Goal: Information Seeking & Learning: Learn about a topic

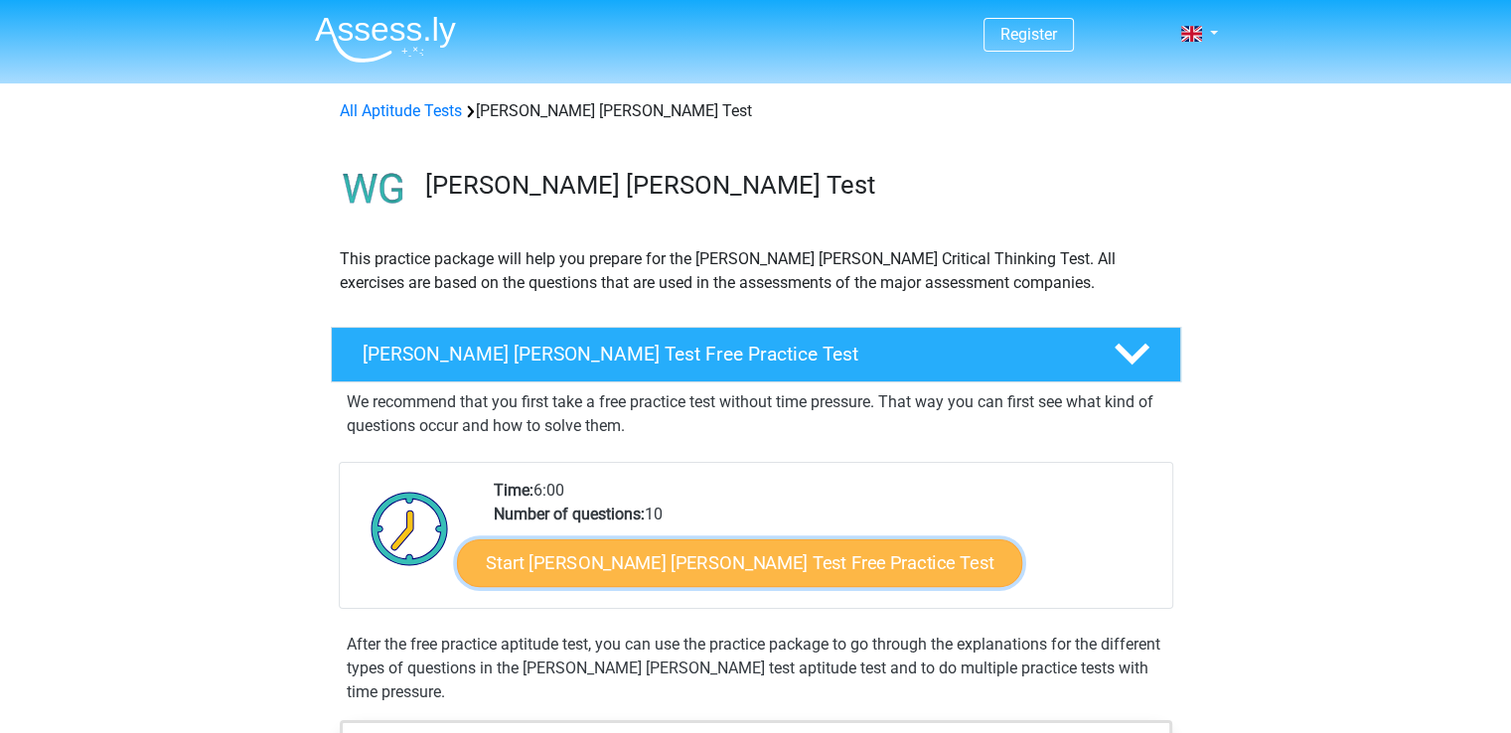
click at [541, 554] on link "Start Watson Glaser Test Free Practice Test" at bounding box center [739, 564] width 565 height 48
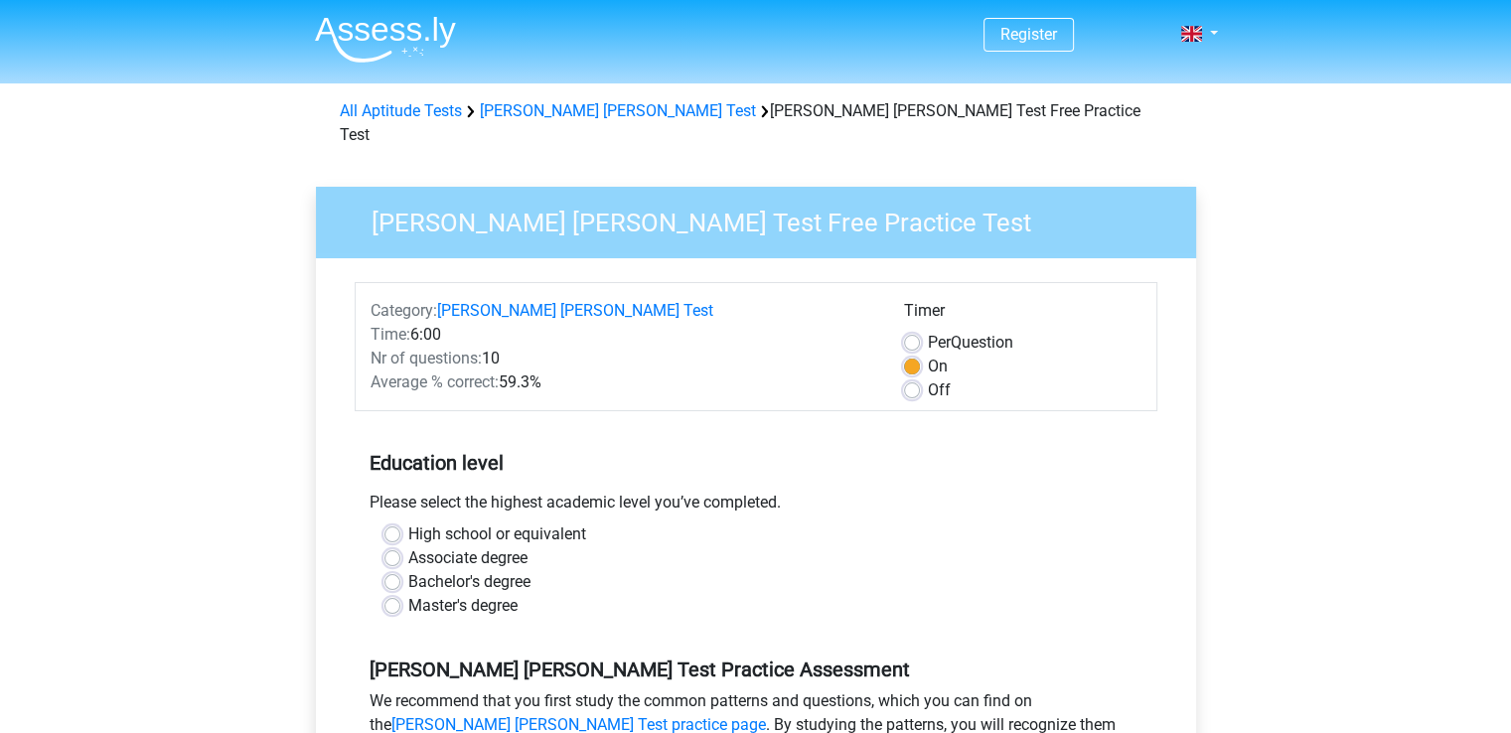
click at [408, 570] on label "Bachelor's degree" at bounding box center [469, 582] width 122 height 24
click at [388, 570] on input "Bachelor's degree" at bounding box center [393, 580] width 16 height 20
radio input "true"
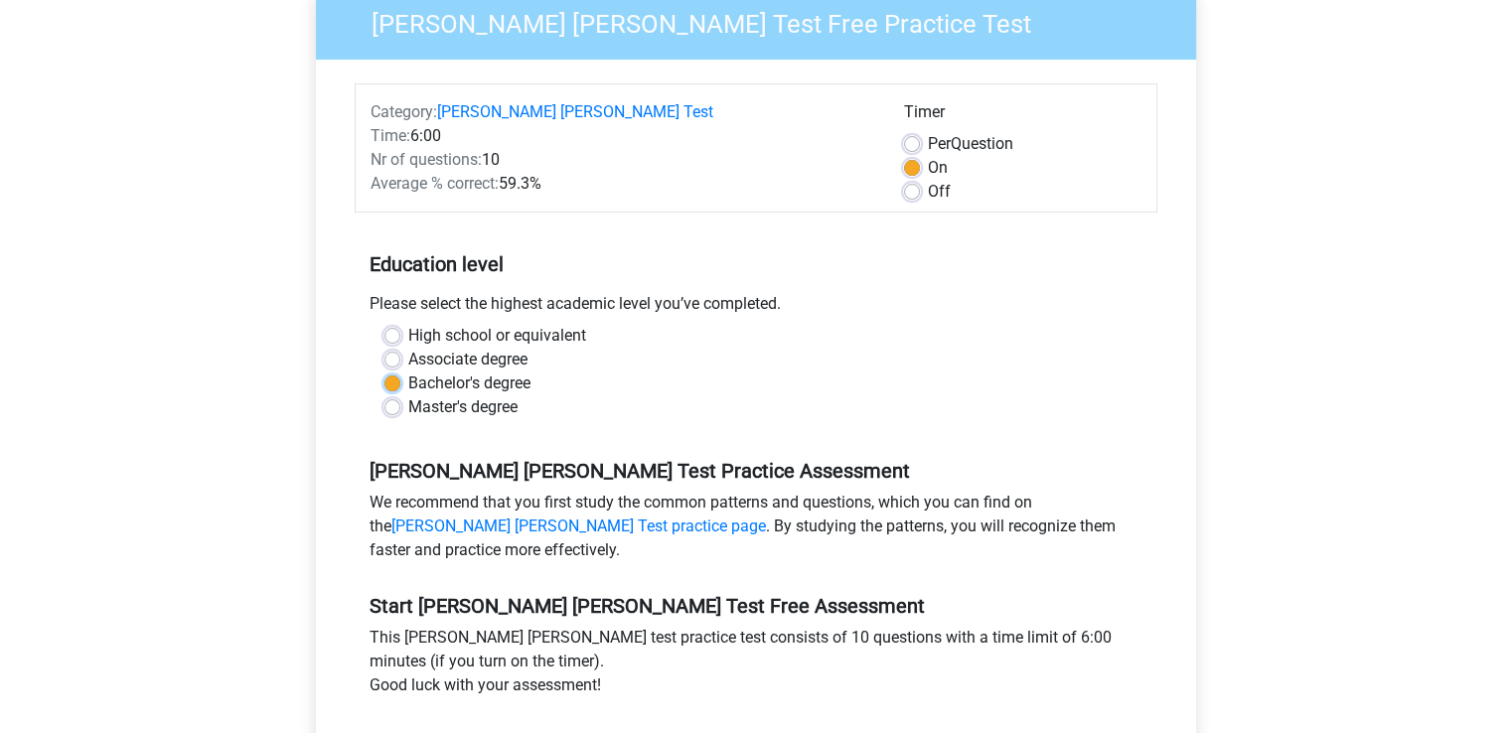
scroll to position [397, 0]
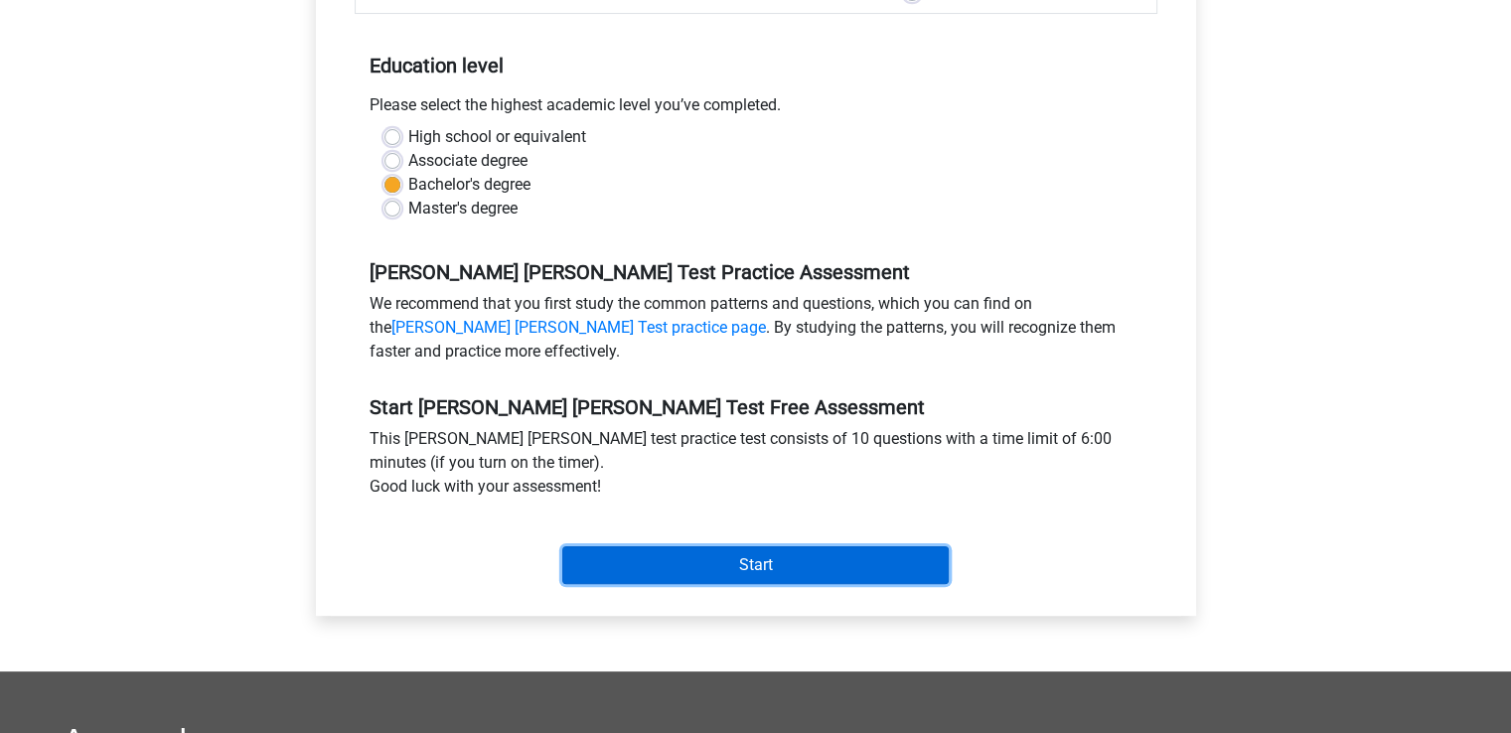
click at [587, 547] on input "Start" at bounding box center [755, 566] width 387 height 38
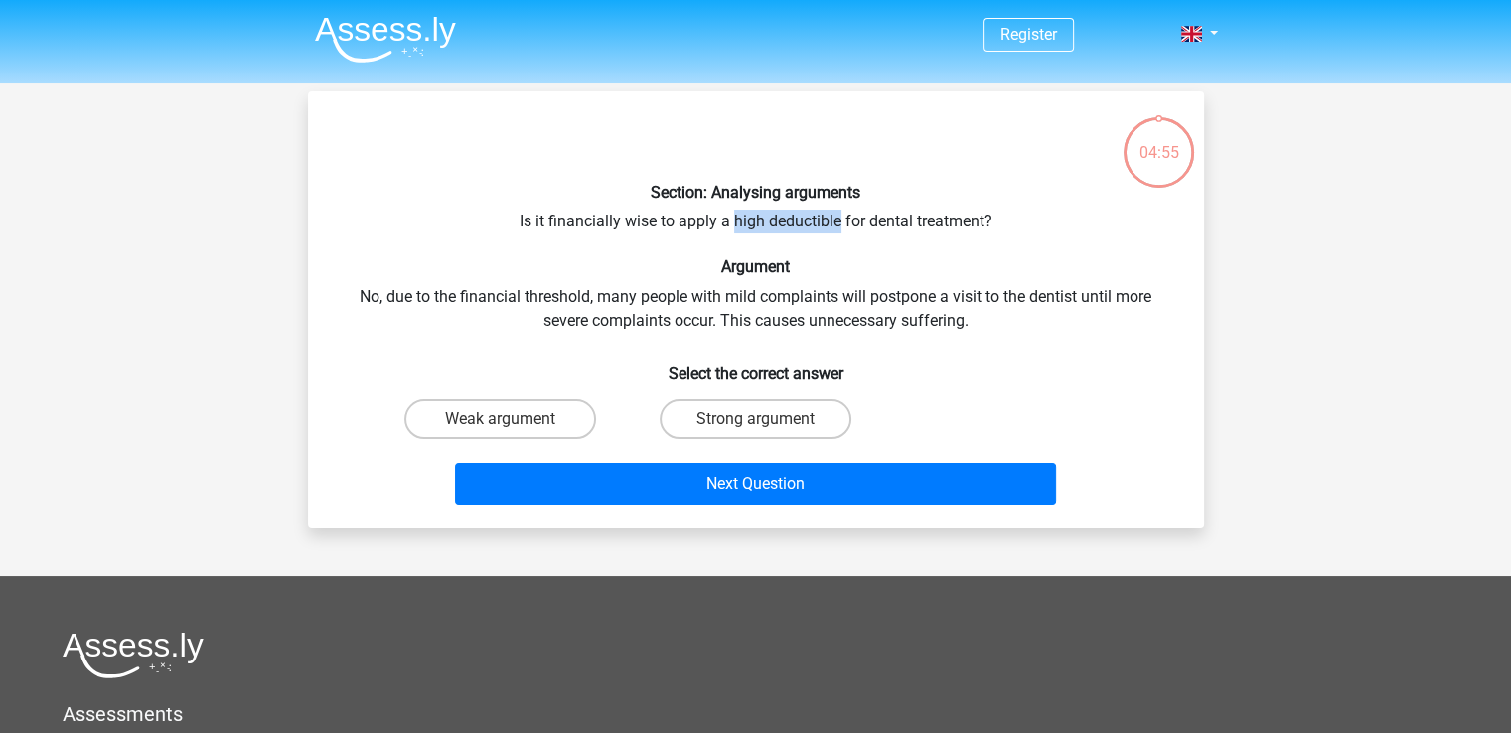
drag, startPoint x: 734, startPoint y: 217, endPoint x: 840, endPoint y: 219, distance: 105.4
click at [840, 219] on div "Section: Analysing arguments Is it financially wise to apply a high deductible …" at bounding box center [756, 309] width 880 height 405
drag, startPoint x: 834, startPoint y: 222, endPoint x: 820, endPoint y: 220, distance: 14.1
click at [820, 220] on div "Section: Analysing arguments Is it financially wise to apply a high deductible …" at bounding box center [756, 309] width 880 height 405
click at [752, 228] on div "Section: Analysing arguments Is it financially wise to apply a high deductible …" at bounding box center [756, 309] width 880 height 405
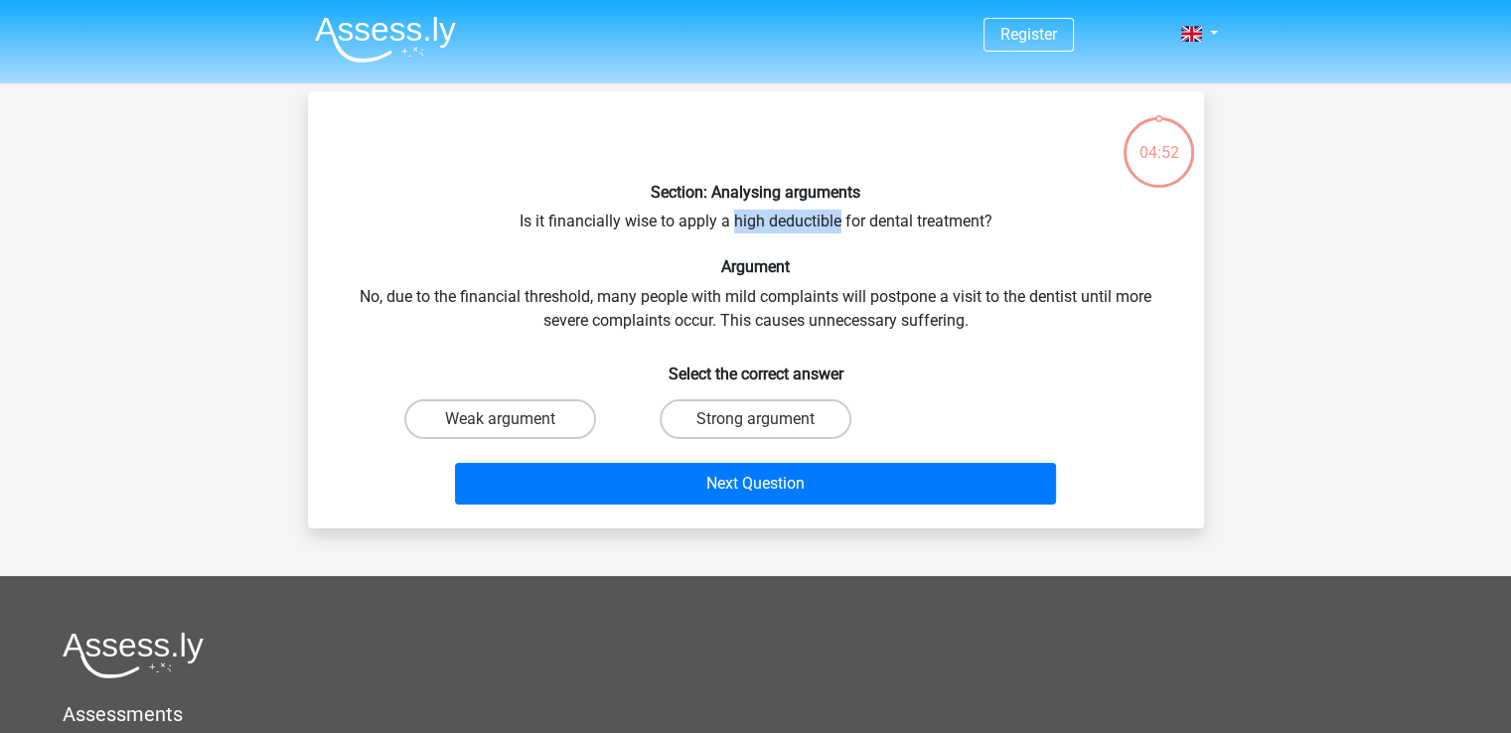
click at [728, 225] on div "Section: Analysing arguments Is it financially wise to apply a high deductible …" at bounding box center [756, 309] width 880 height 405
drag, startPoint x: 515, startPoint y: 221, endPoint x: 998, endPoint y: 218, distance: 483.0
click at [998, 218] on div "Section: Analysing arguments Is it financially wise to apply a high deductible …" at bounding box center [756, 309] width 880 height 405
copy div "Is it financially wise to apply a high deductible for dental treatment?"
click at [908, 260] on h6 "Argument" at bounding box center [756, 266] width 833 height 19
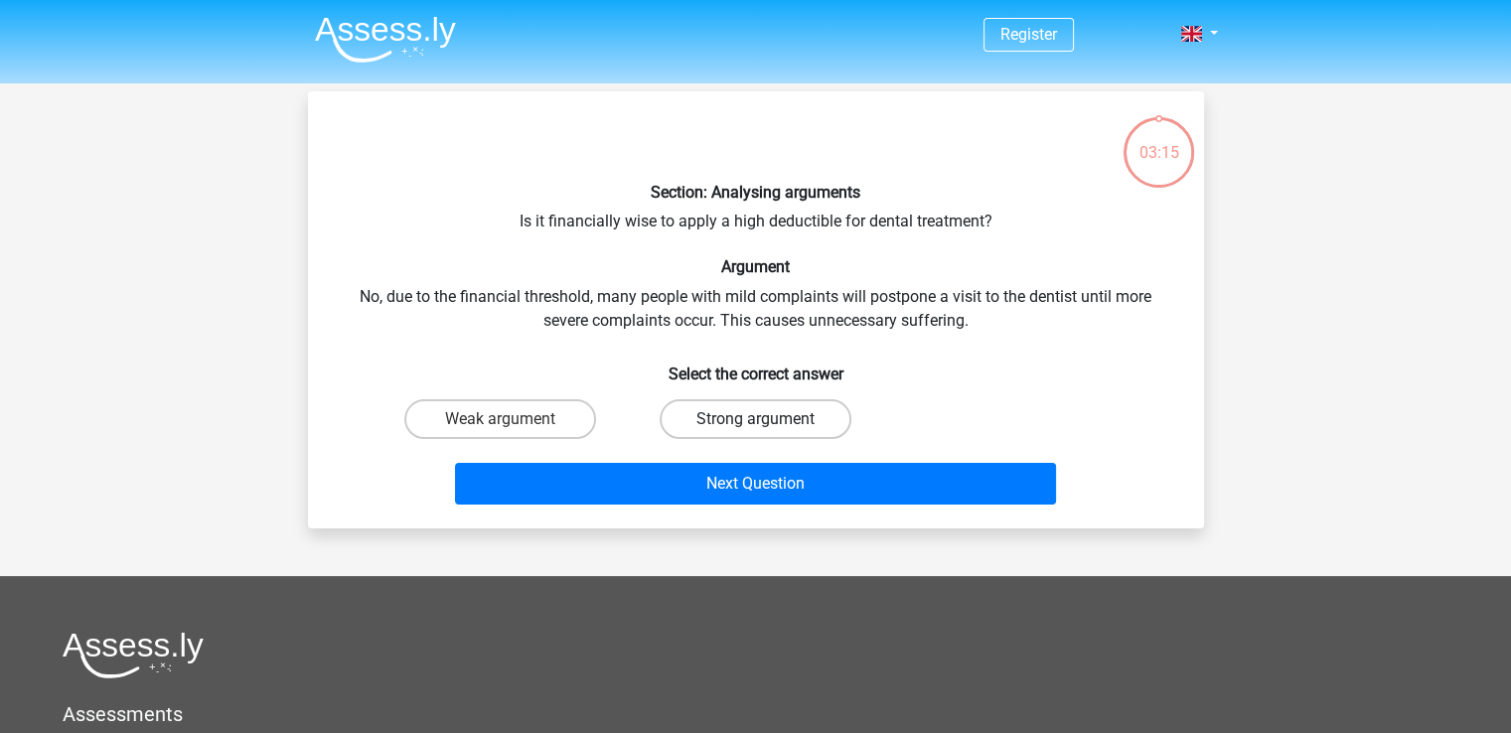
click at [825, 416] on label "Strong argument" at bounding box center [756, 419] width 192 height 40
click at [768, 419] on input "Strong argument" at bounding box center [761, 425] width 13 height 13
radio input "true"
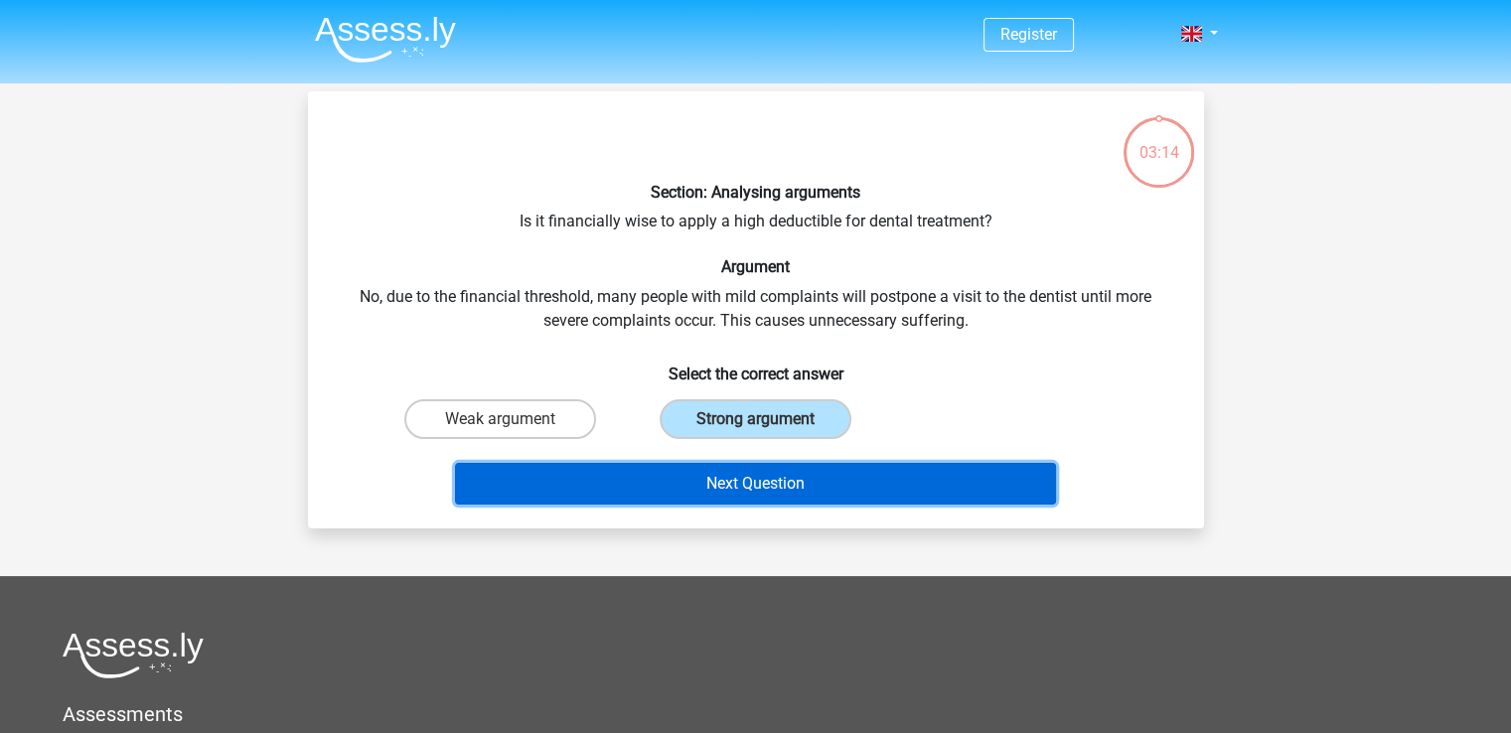
click at [821, 487] on button "Next Question" at bounding box center [755, 484] width 601 height 42
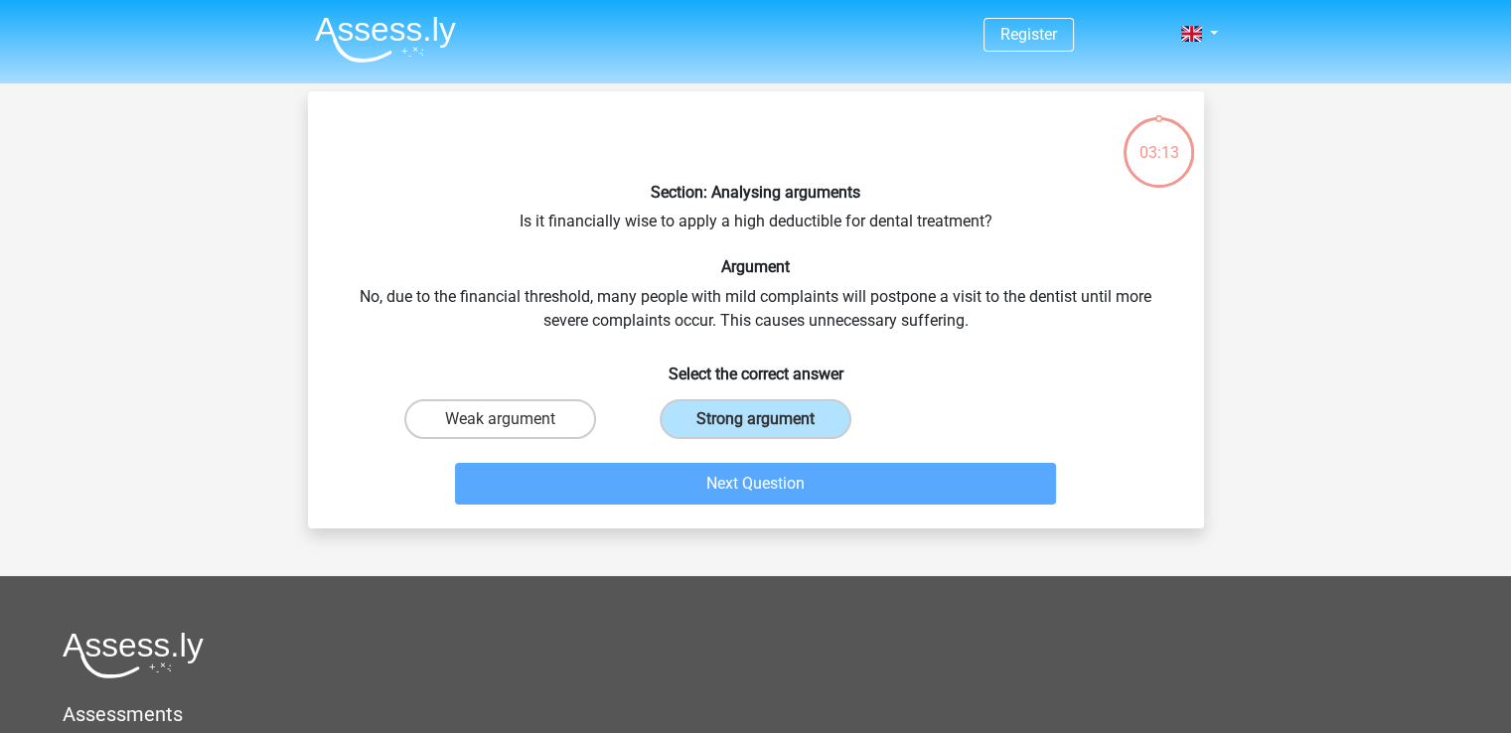
scroll to position [91, 0]
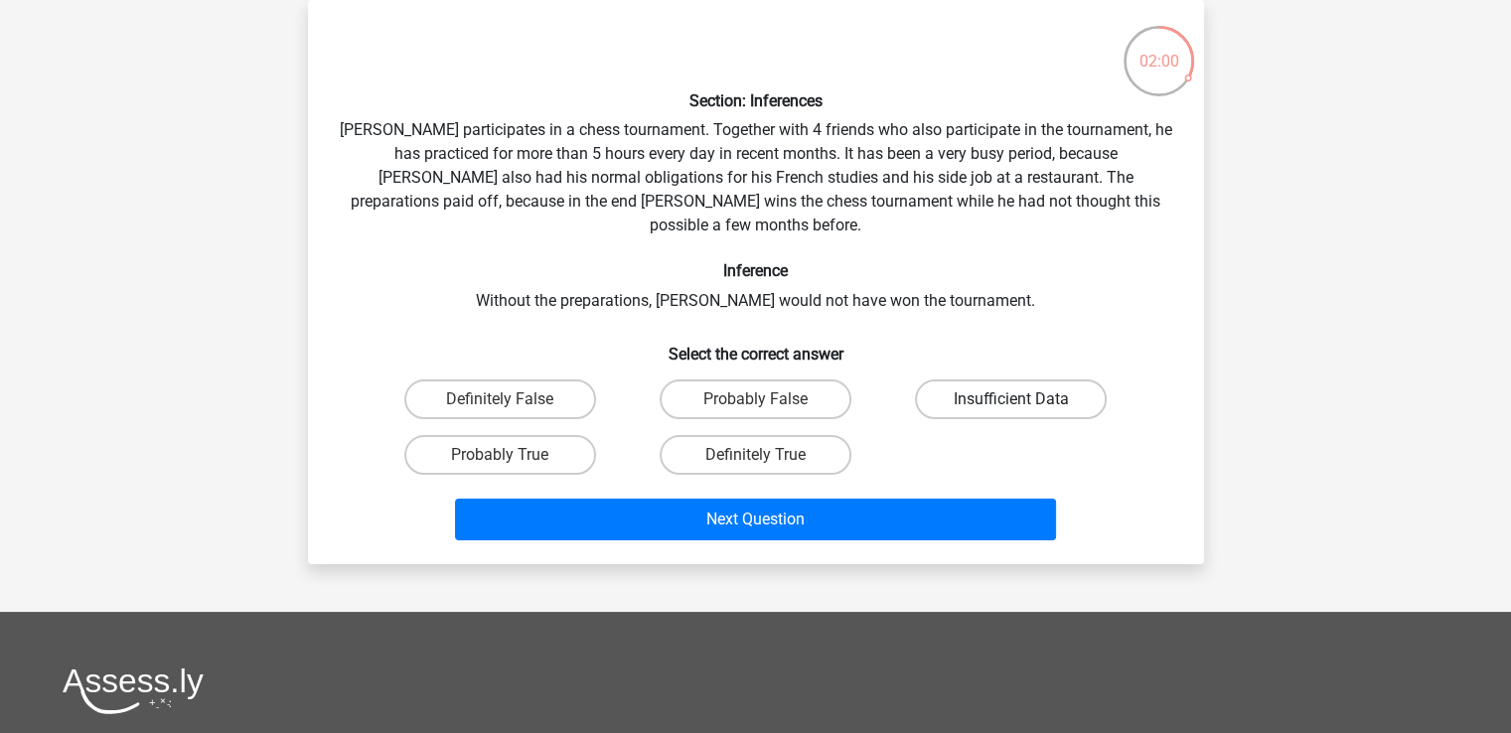
click at [1010, 381] on label "Insufficient Data" at bounding box center [1011, 400] width 192 height 40
click at [1012, 399] on input "Insufficient Data" at bounding box center [1018, 405] width 13 height 13
radio input "true"
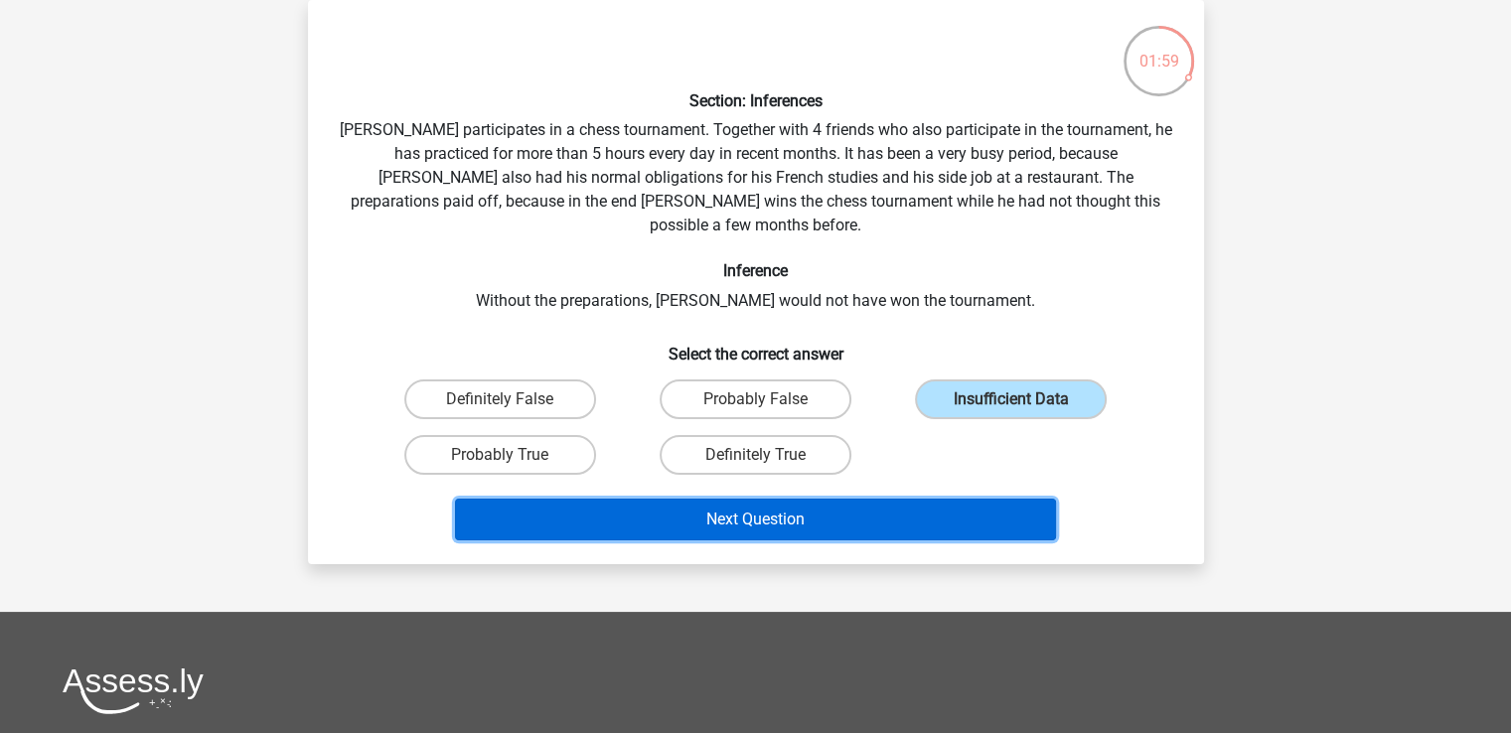
click at [952, 499] on button "Next Question" at bounding box center [755, 520] width 601 height 42
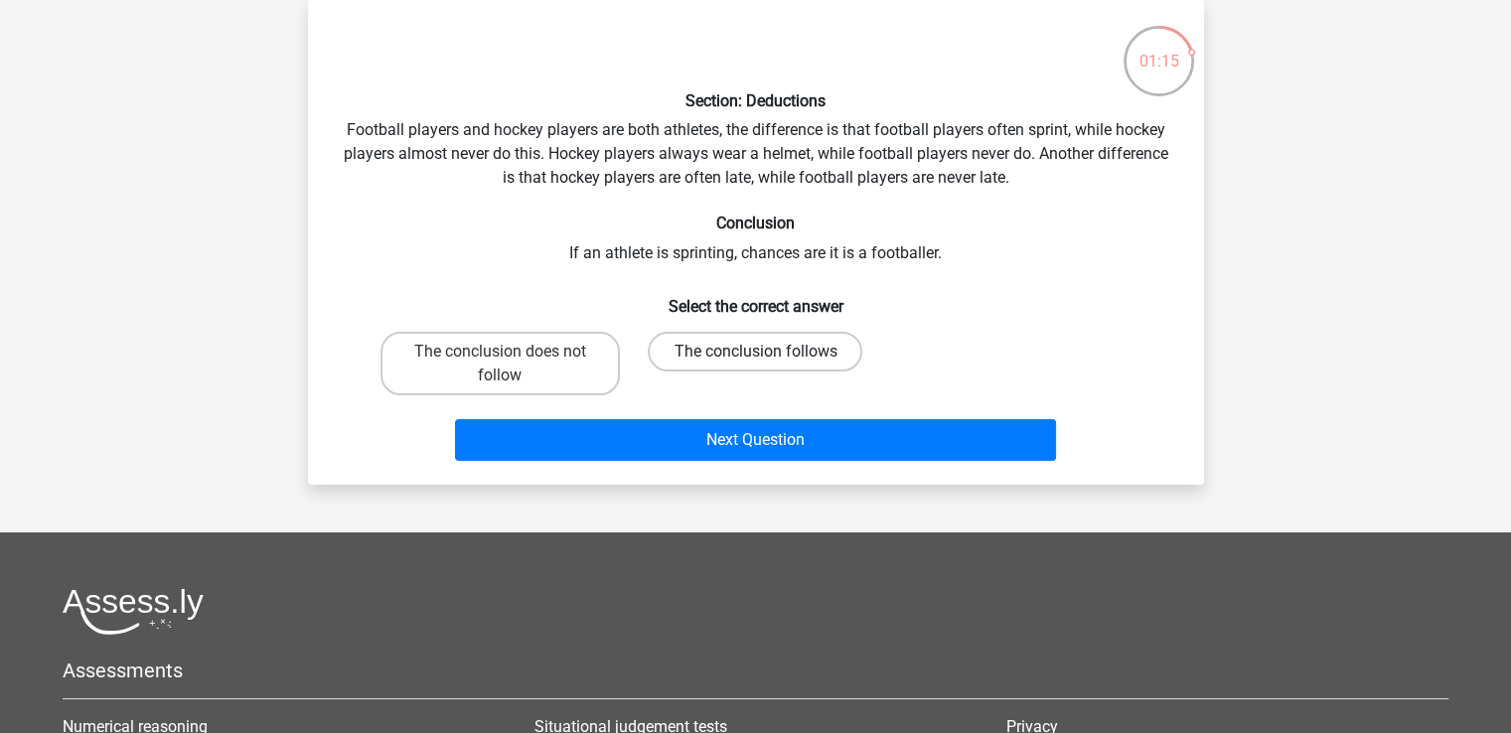
click at [710, 358] on label "The conclusion follows" at bounding box center [755, 352] width 215 height 40
click at [755, 358] on input "The conclusion follows" at bounding box center [761, 358] width 13 height 13
radio input "true"
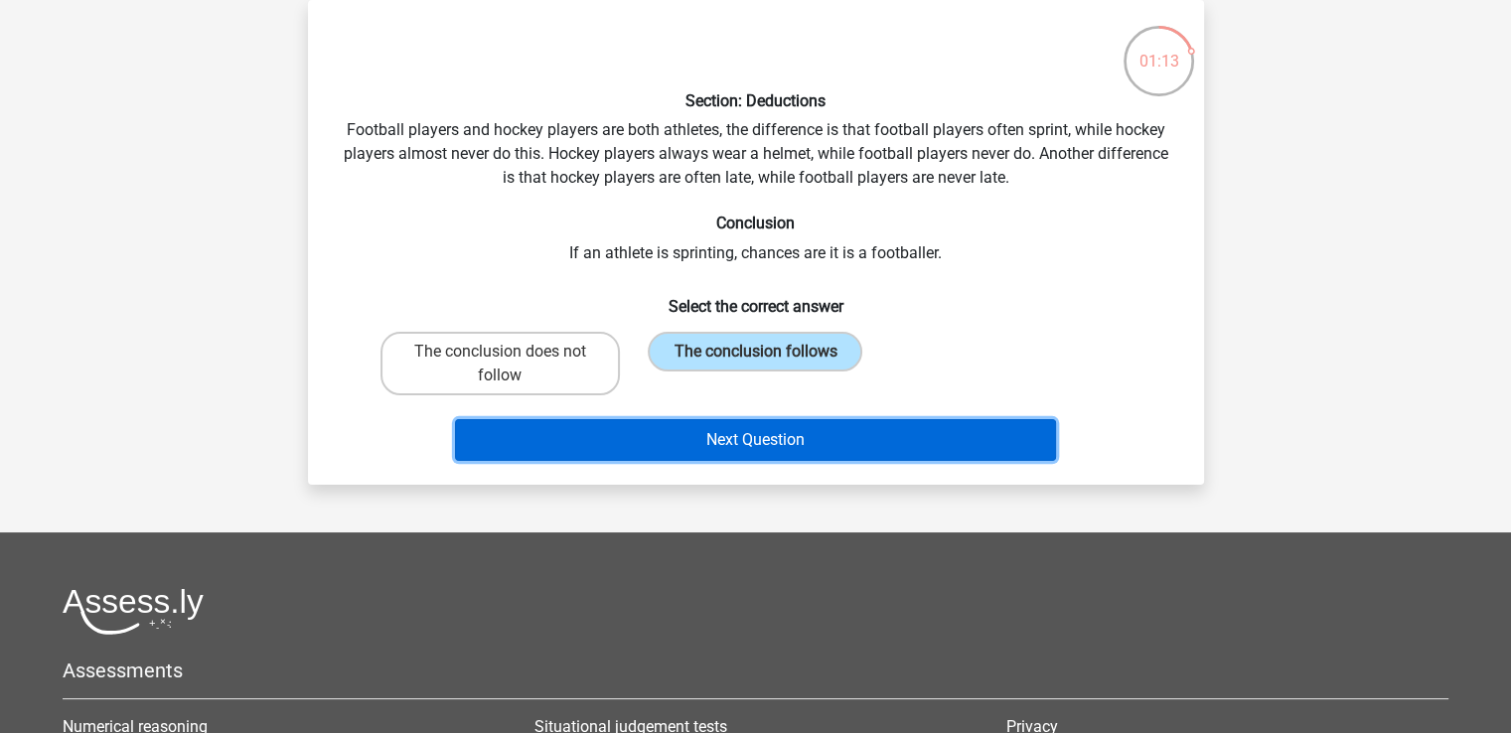
click at [727, 430] on button "Next Question" at bounding box center [755, 440] width 601 height 42
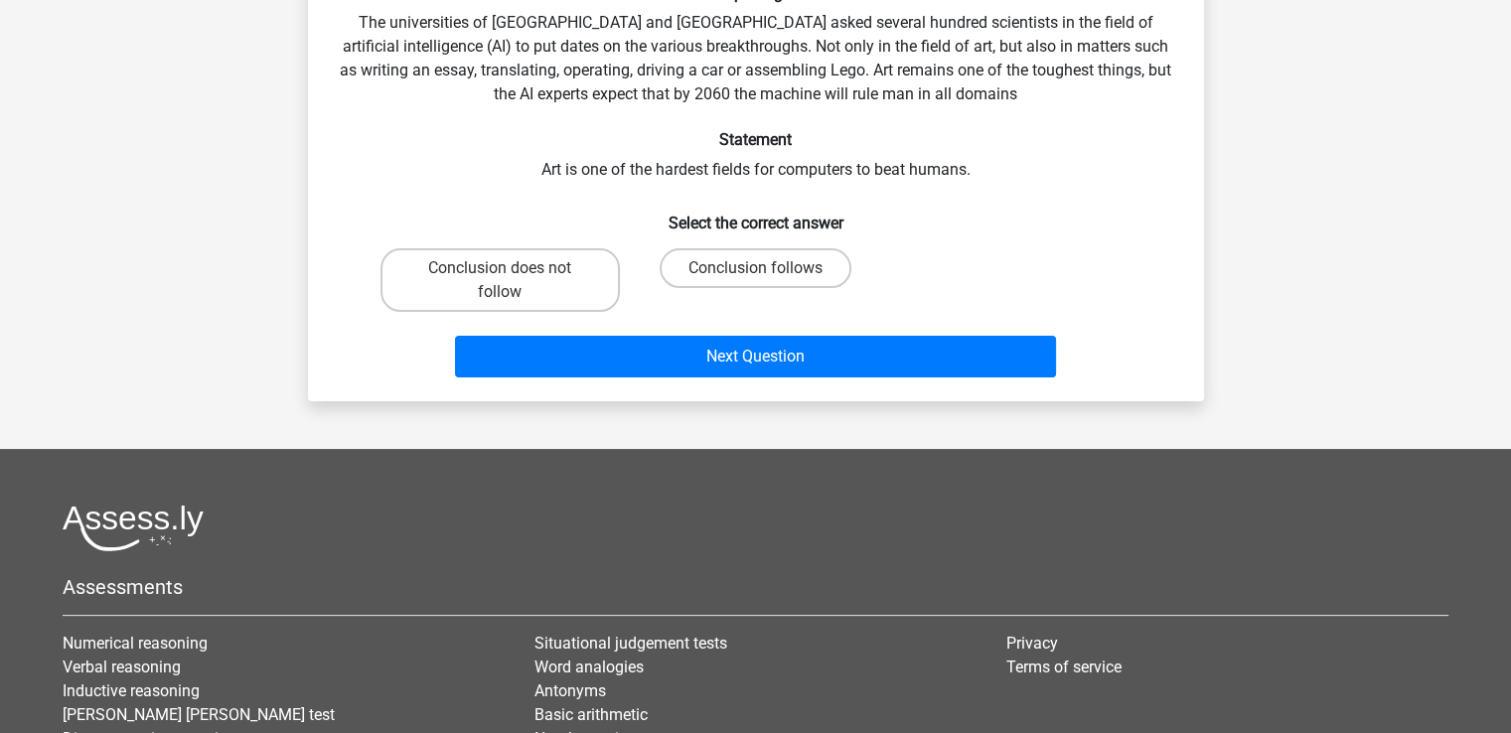
scroll to position [99, 0]
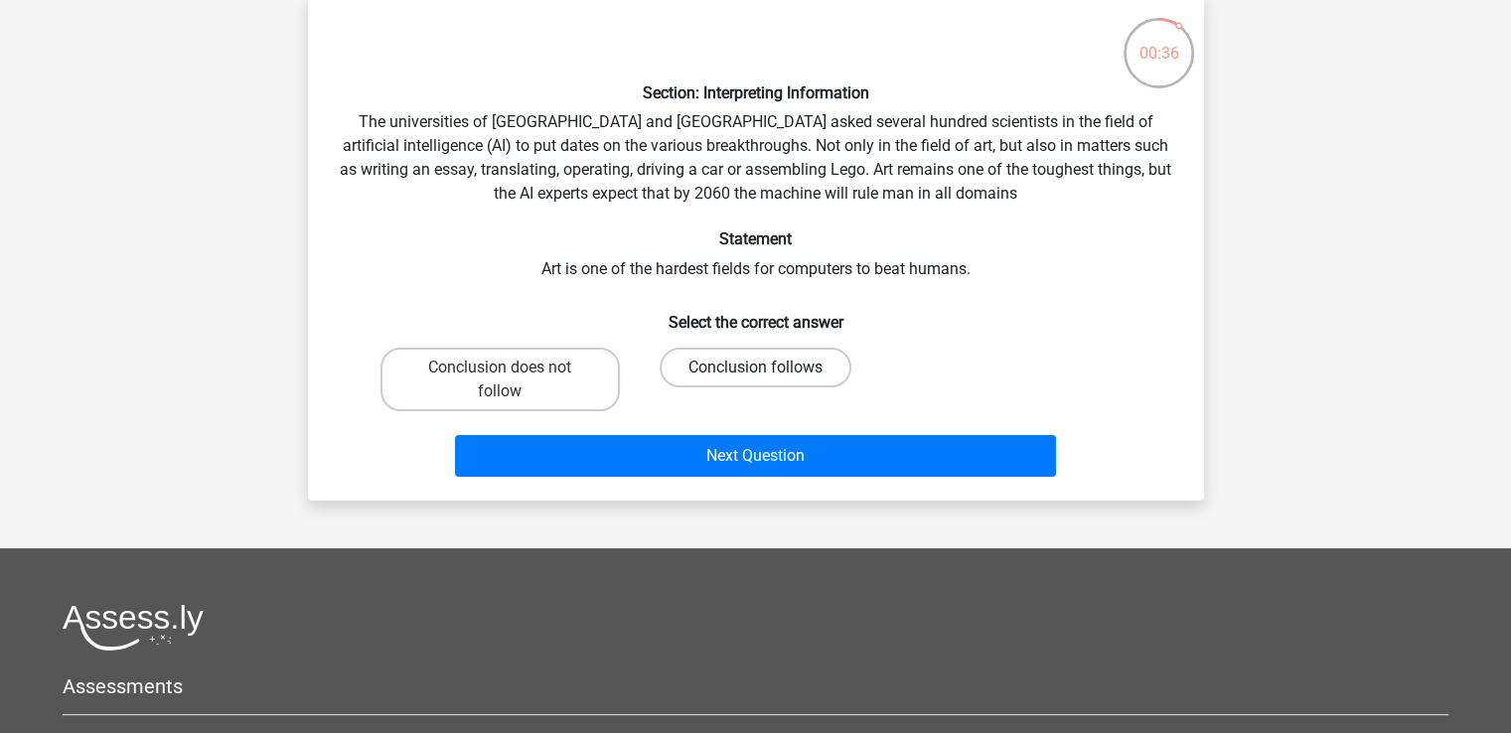
click at [676, 373] on label "Conclusion follows" at bounding box center [756, 368] width 192 height 40
click at [755, 373] on input "Conclusion follows" at bounding box center [761, 374] width 13 height 13
radio input "true"
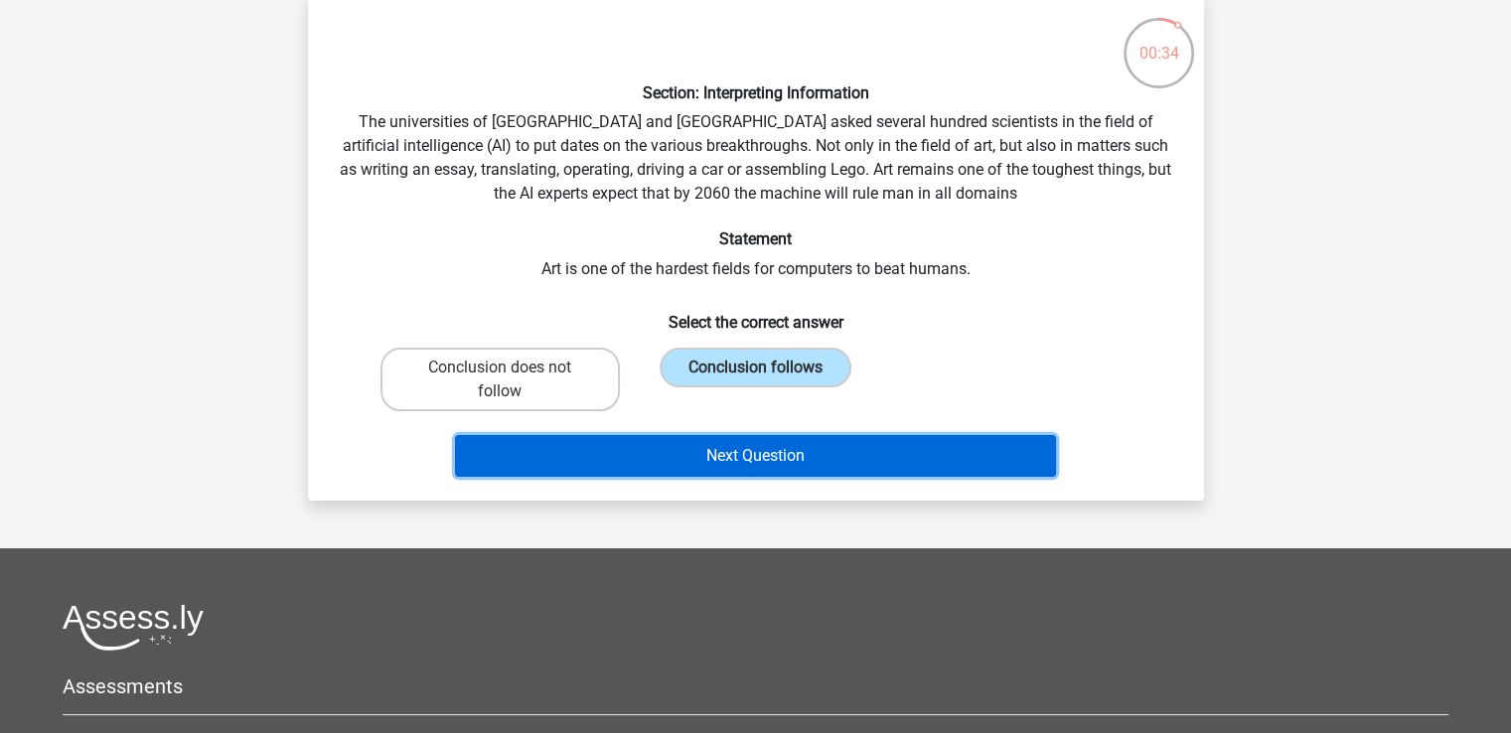
click at [652, 465] on button "Next Question" at bounding box center [755, 456] width 601 height 42
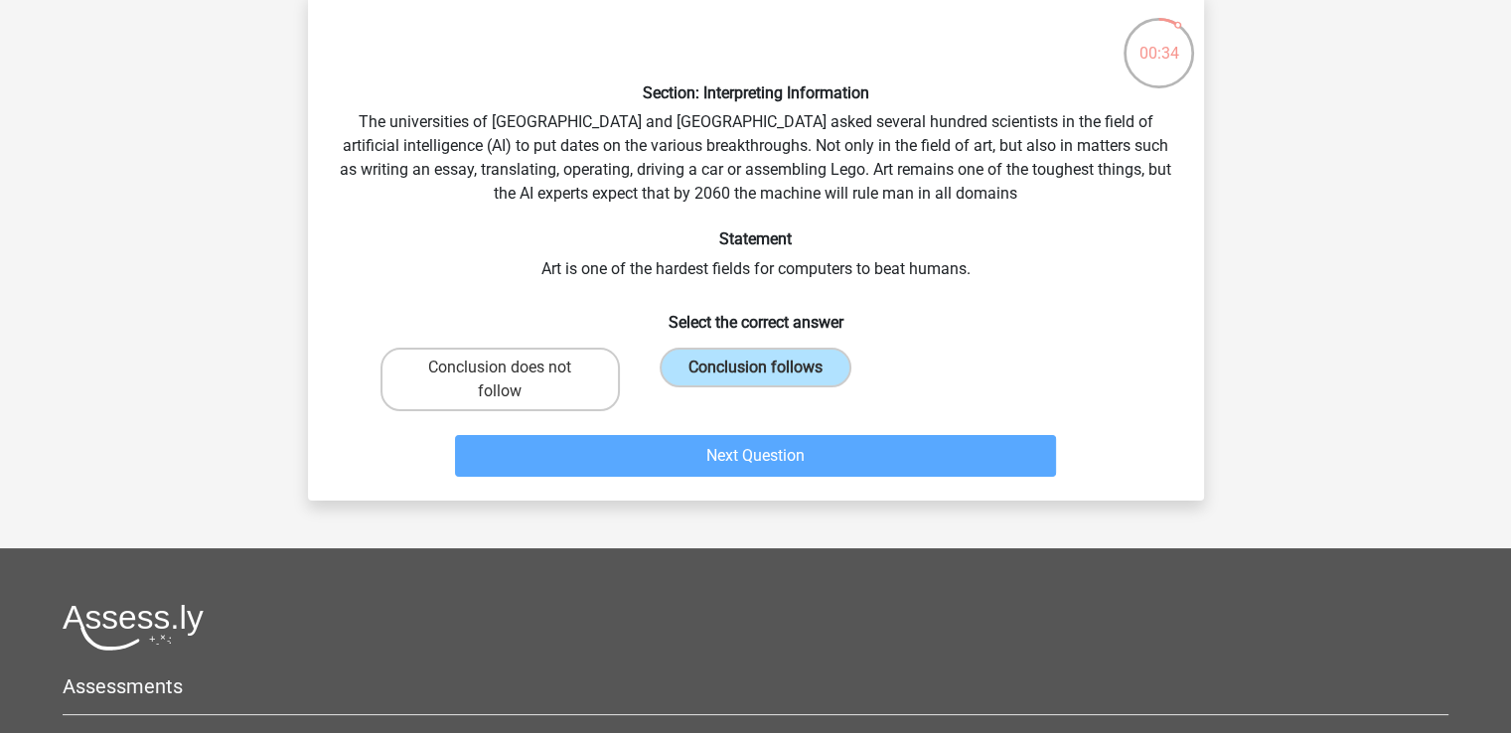
scroll to position [91, 0]
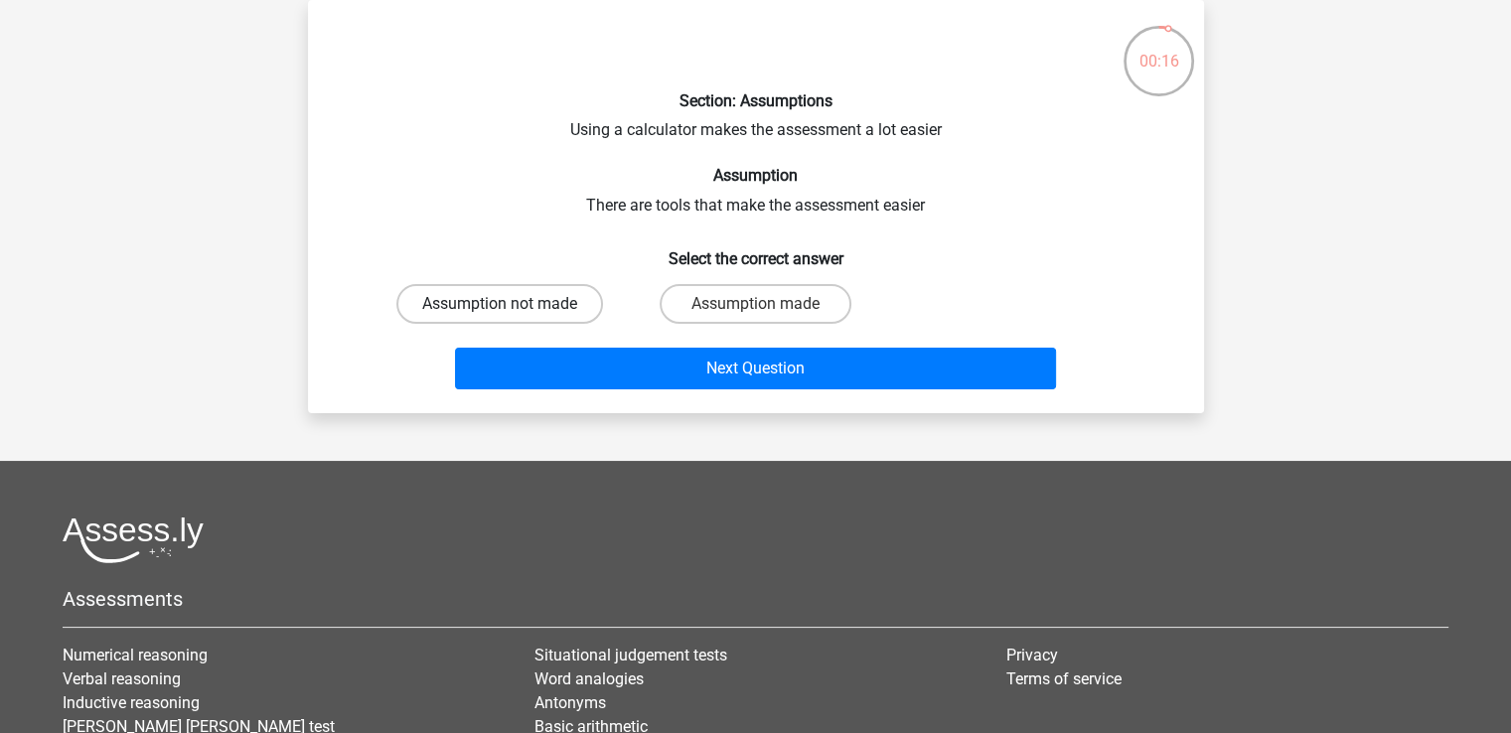
click at [576, 303] on label "Assumption not made" at bounding box center [500, 304] width 207 height 40
click at [513, 304] on input "Assumption not made" at bounding box center [506, 310] width 13 height 13
radio input "true"
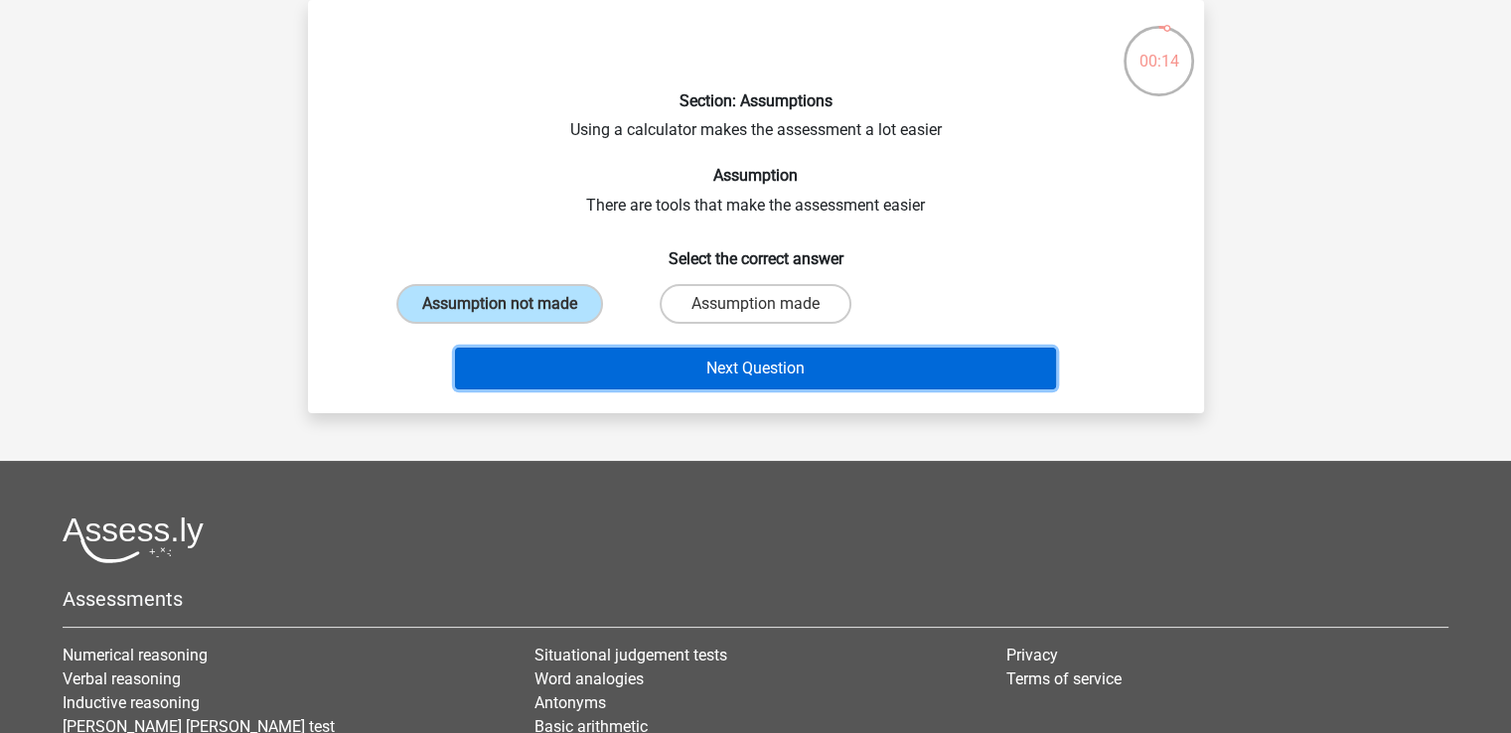
click at [596, 365] on button "Next Question" at bounding box center [755, 369] width 601 height 42
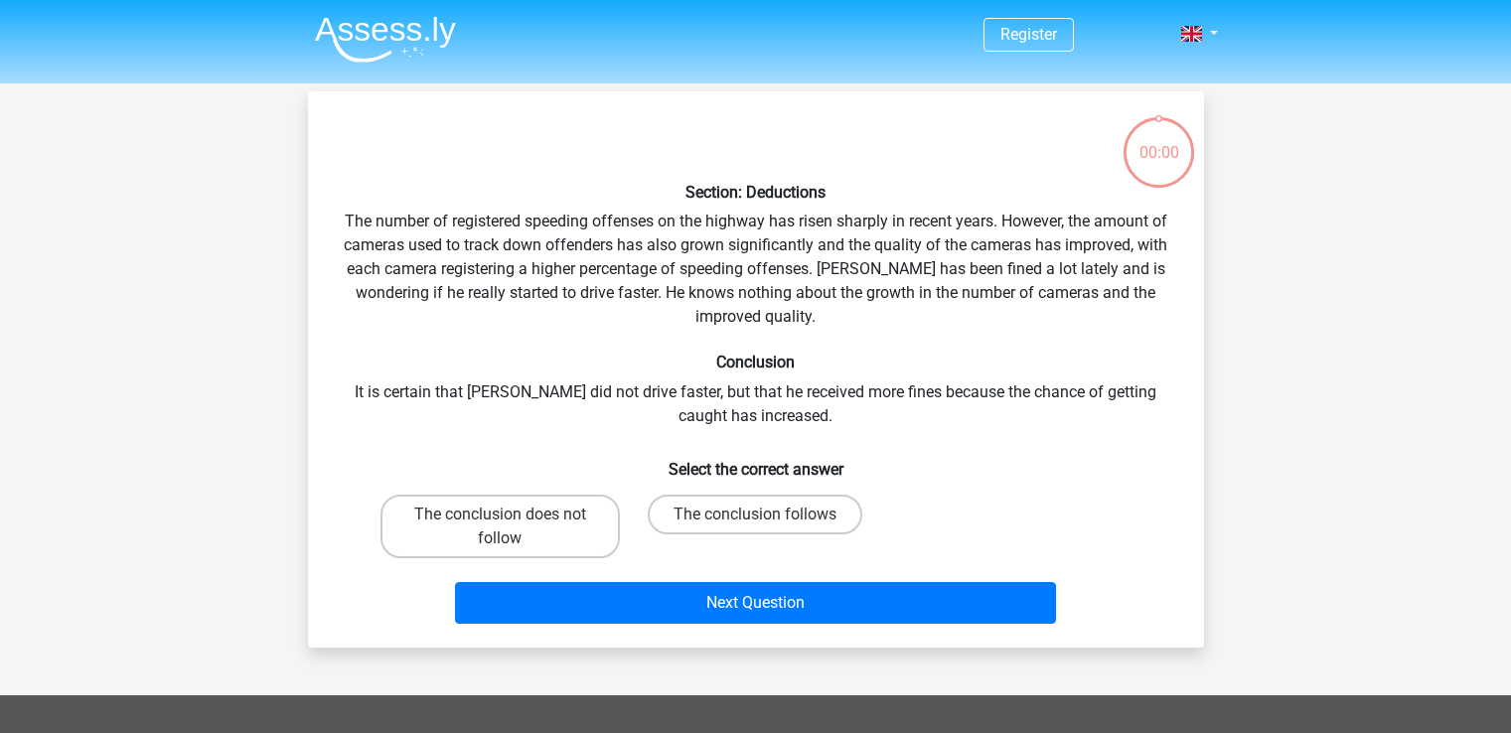
scroll to position [91, 0]
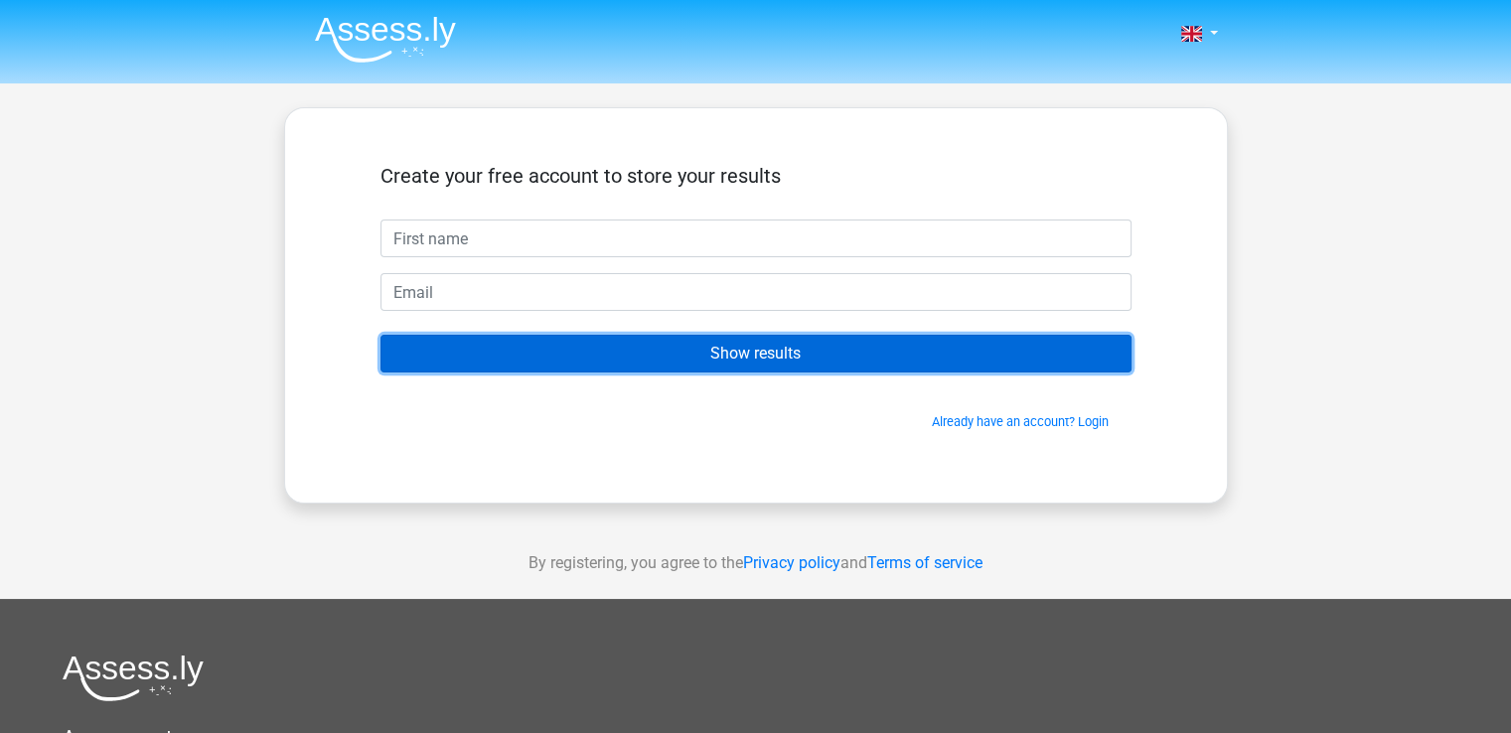
click at [596, 363] on input "Show results" at bounding box center [756, 354] width 751 height 38
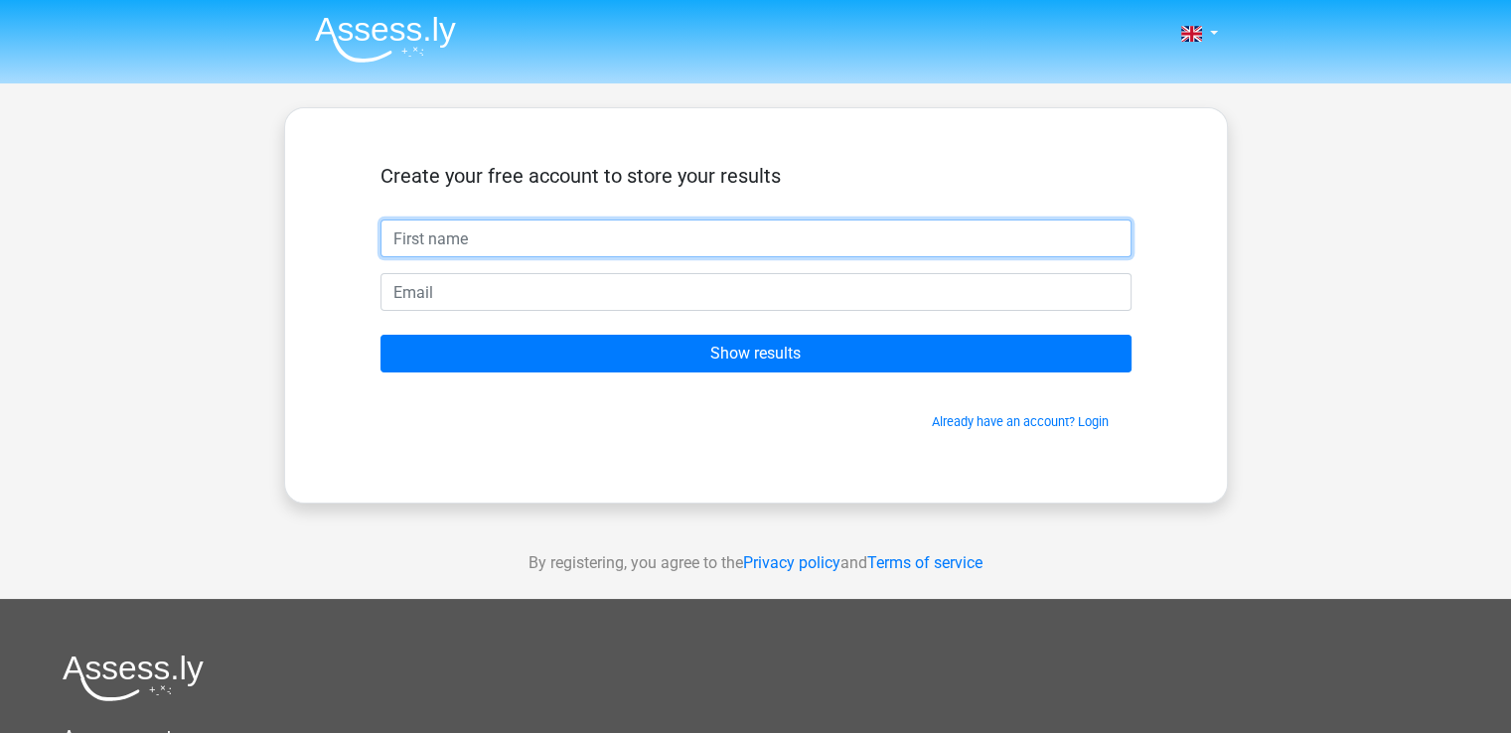
click at [525, 228] on input "text" at bounding box center [756, 239] width 751 height 38
type input "ghjkl"
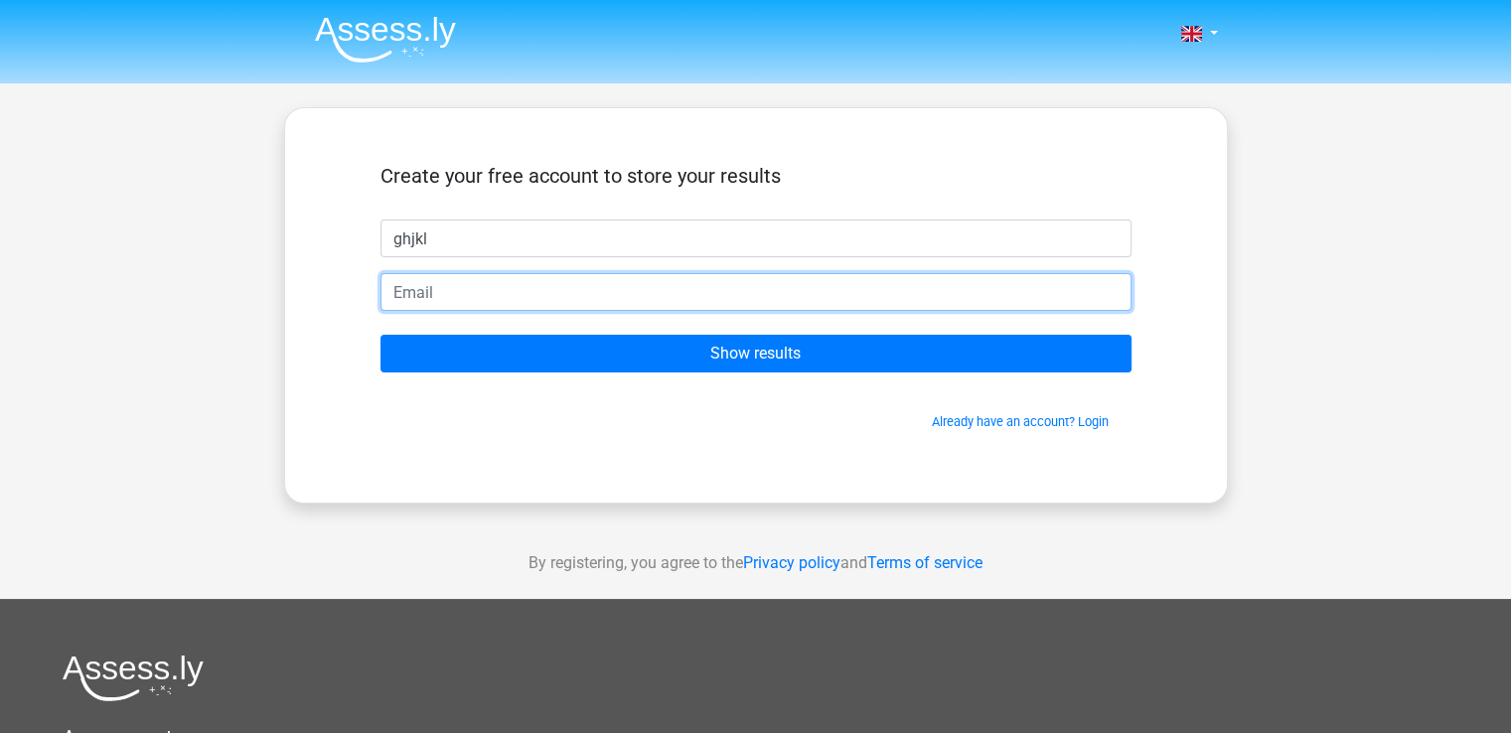
click at [545, 282] on input "email" at bounding box center [756, 292] width 751 height 38
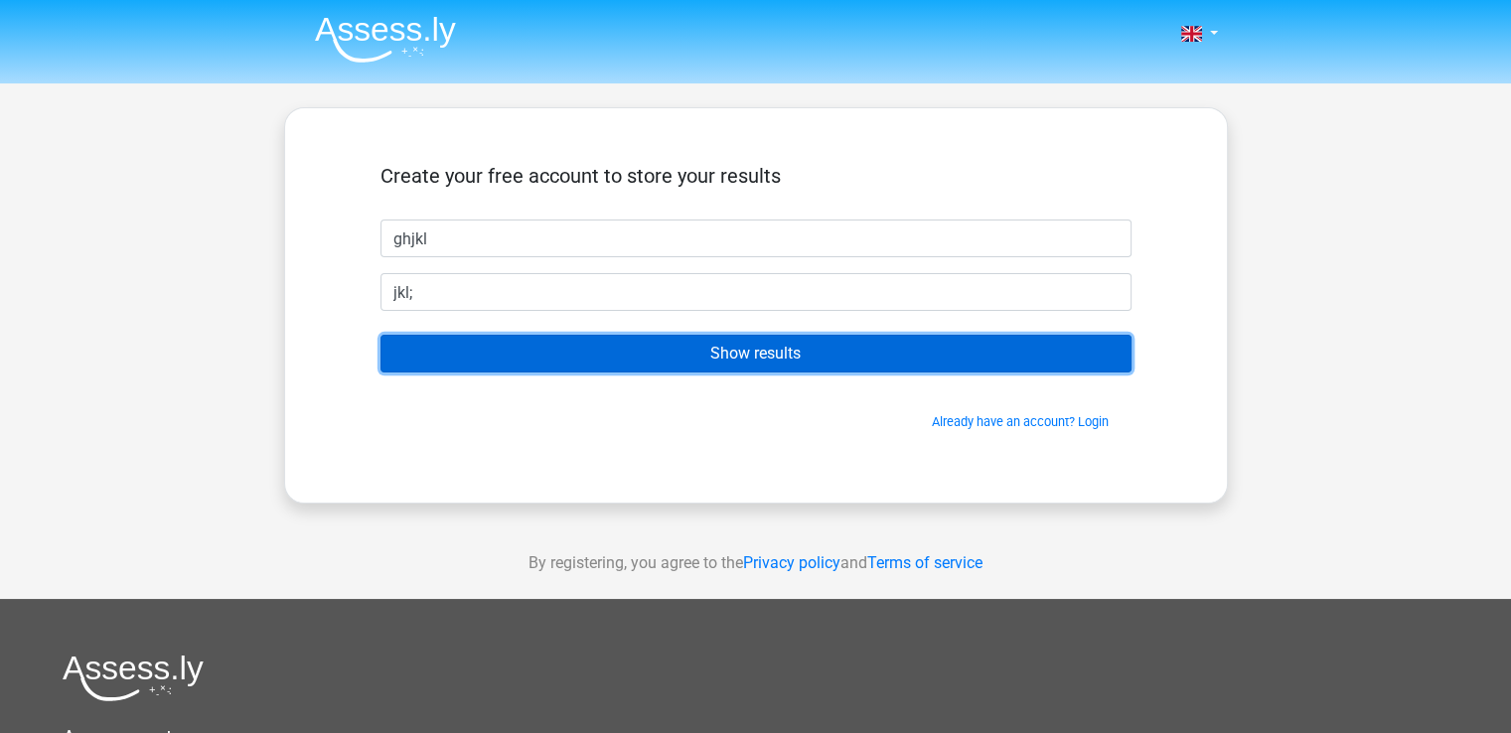
click at [738, 355] on input "Show results" at bounding box center [756, 354] width 751 height 38
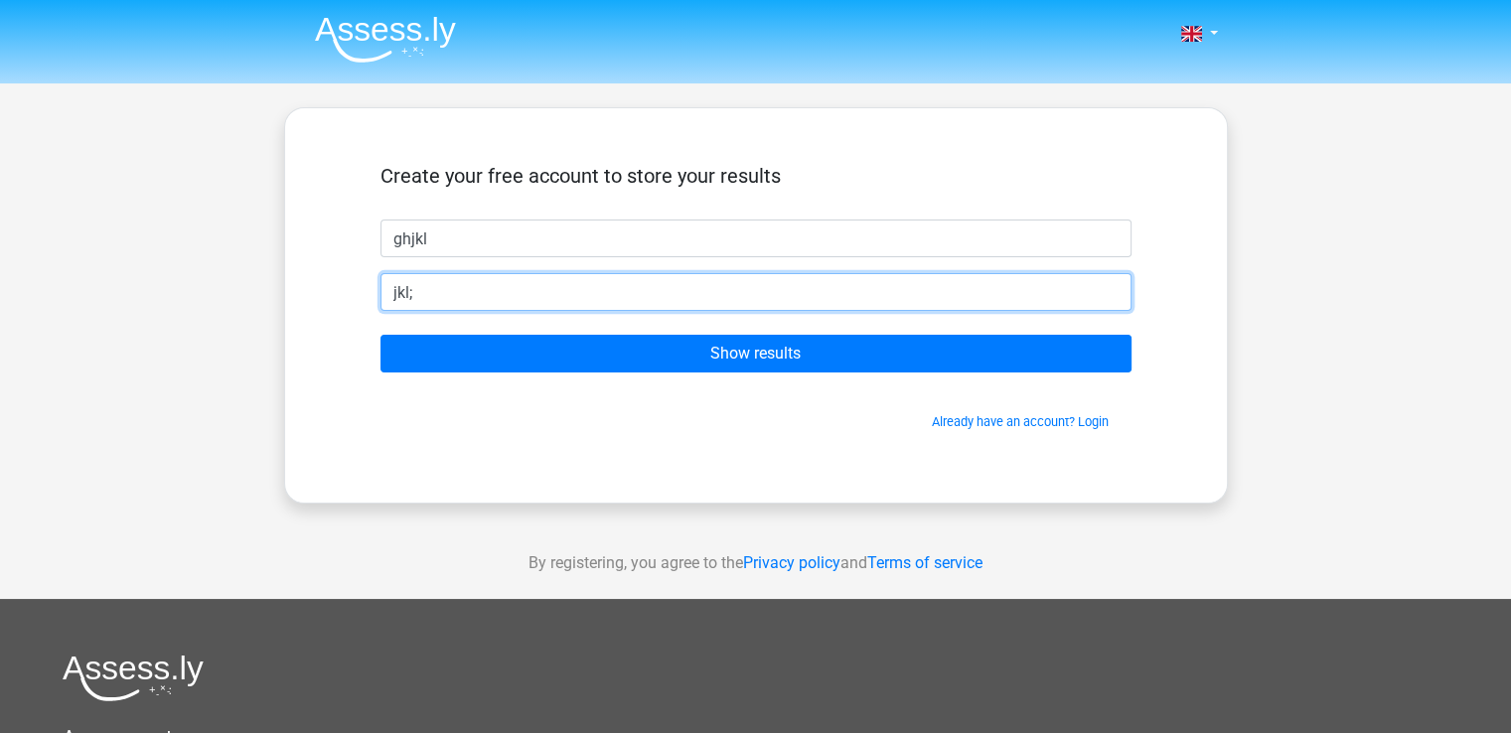
click at [632, 283] on input "jkl;" at bounding box center [756, 292] width 751 height 38
type input "j"
click at [666, 302] on input "email" at bounding box center [756, 292] width 751 height 38
click at [496, 293] on input "print@bidenisajoke.com" at bounding box center [756, 292] width 751 height 38
click at [417, 289] on input "print@bidenisasdyufghjoke.com" at bounding box center [756, 292] width 751 height 38
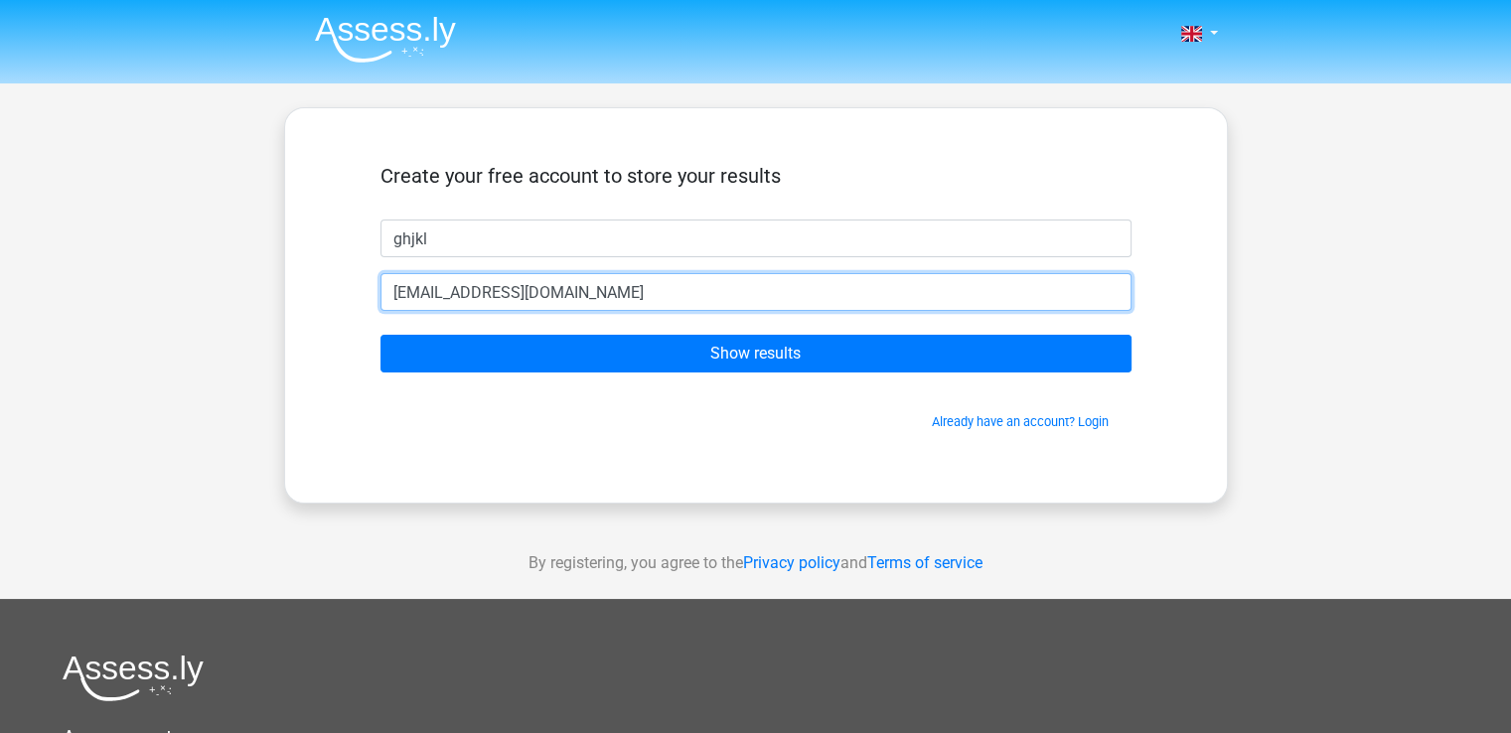
click at [401, 299] on input "print@bidenisasdyufghjoke.com" at bounding box center [756, 292] width 751 height 38
click at [405, 299] on input "print@bidenisasdyufghjoke.com" at bounding box center [756, 292] width 751 height 38
click at [409, 299] on input "print@bidenisasdyufghjoke.com" at bounding box center [756, 292] width 751 height 38
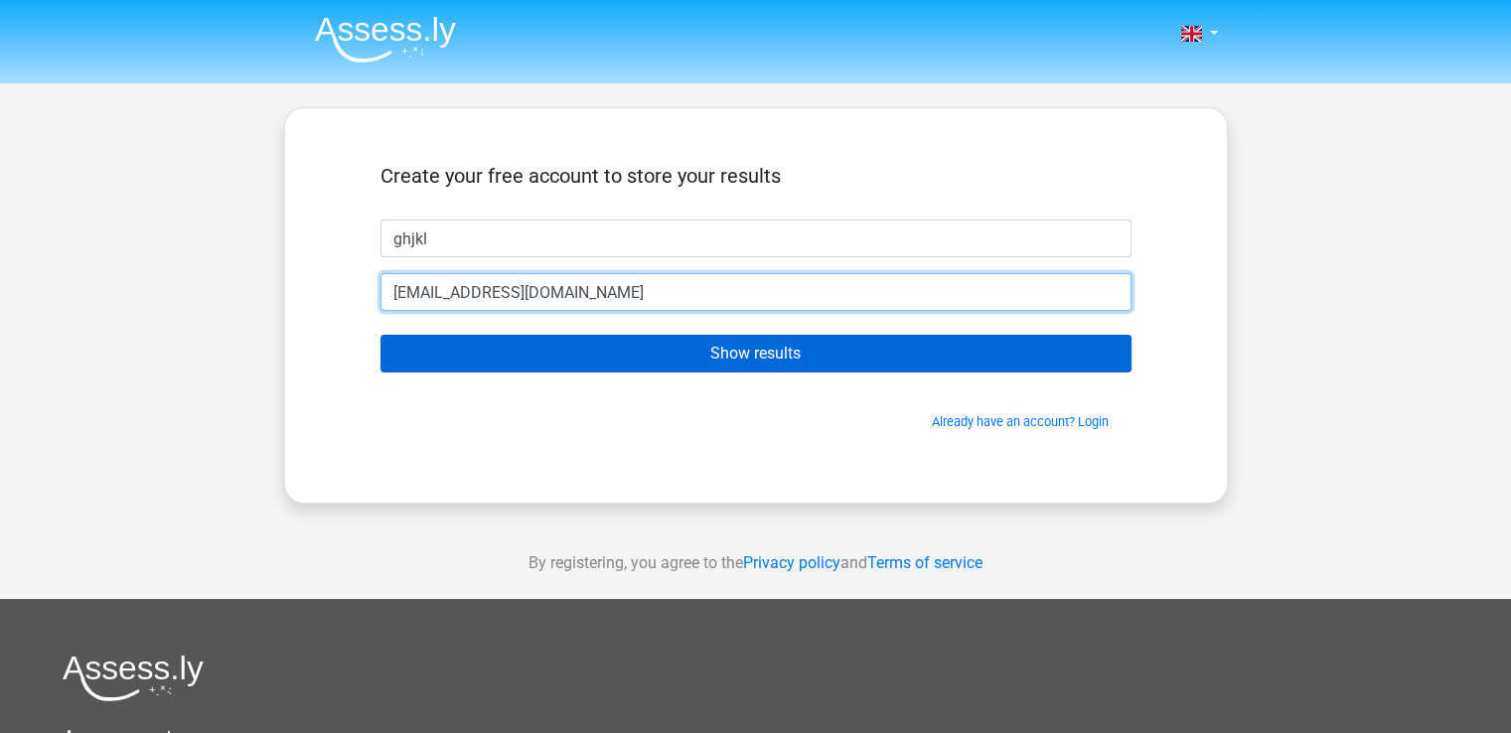
type input "[EMAIL_ADDRESS][DOMAIN_NAME]"
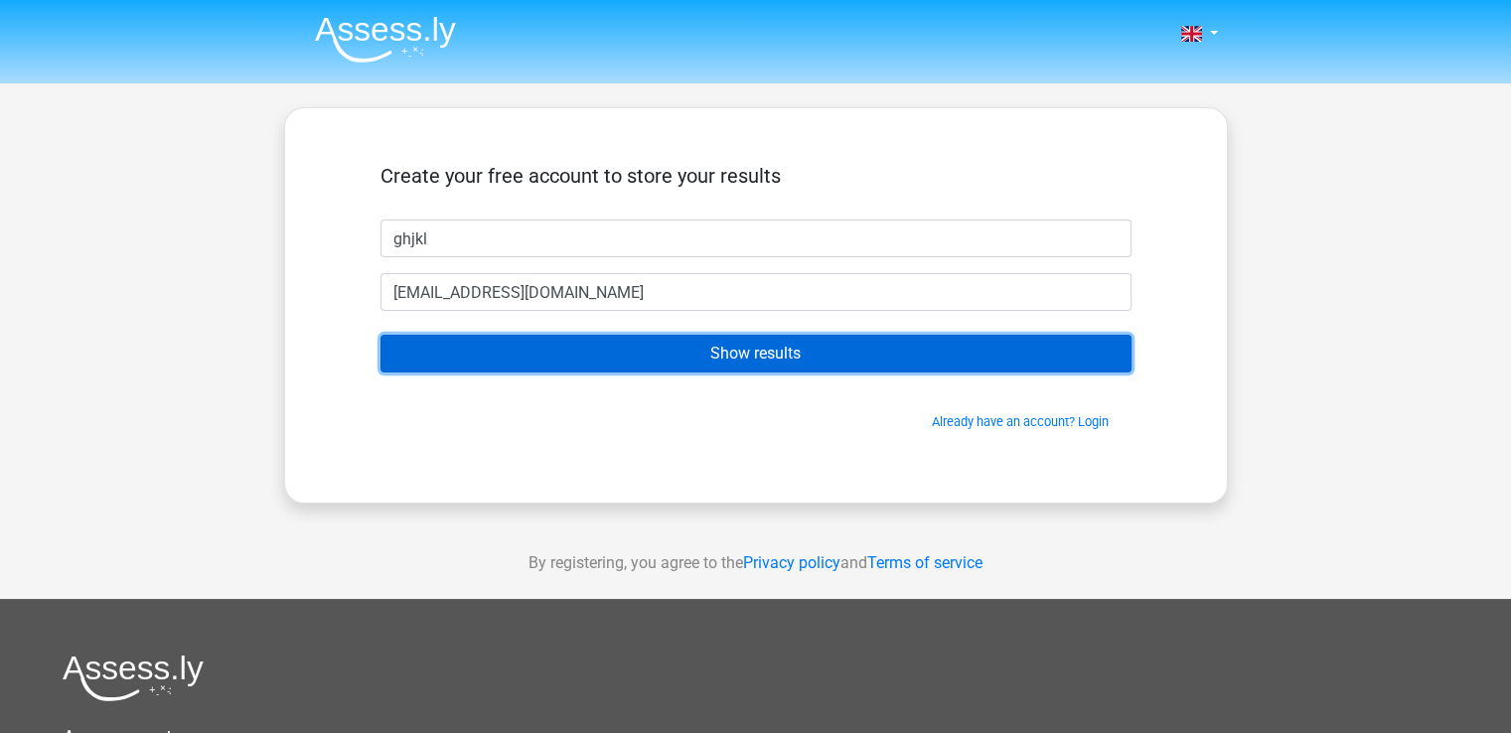
click at [504, 353] on input "Show results" at bounding box center [756, 354] width 751 height 38
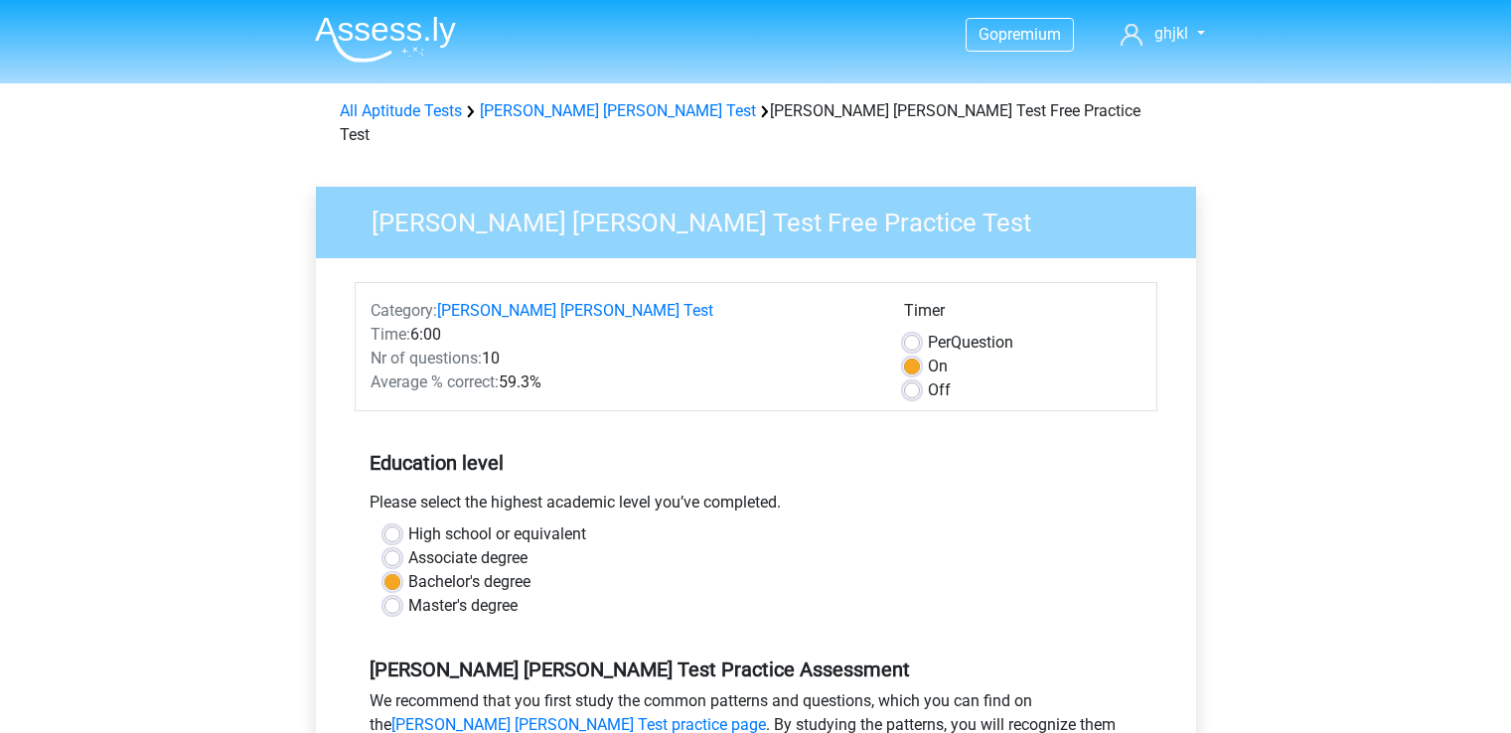
scroll to position [397, 0]
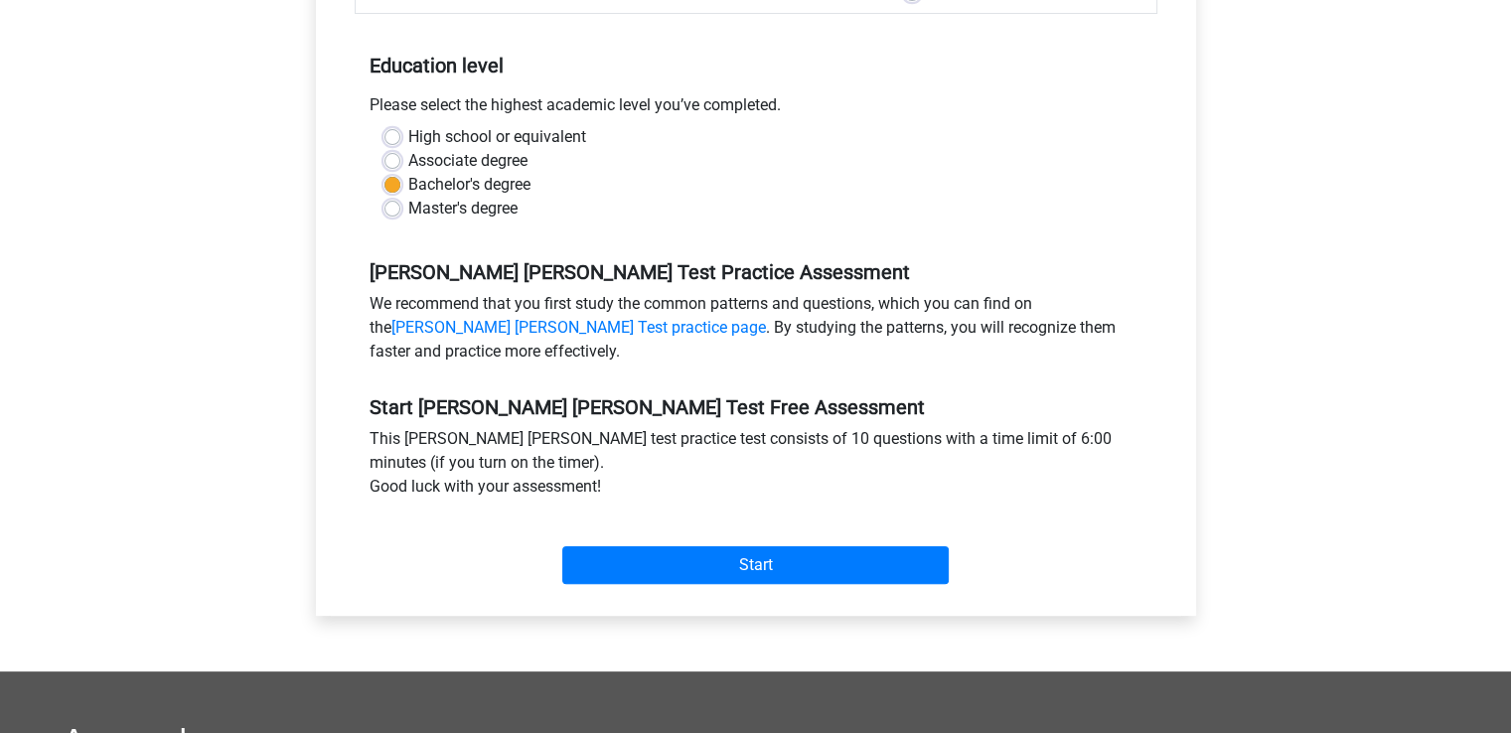
click at [408, 125] on label "High school or equivalent" at bounding box center [497, 137] width 178 height 24
click at [394, 125] on input "High school or equivalent" at bounding box center [393, 135] width 16 height 20
radio input "true"
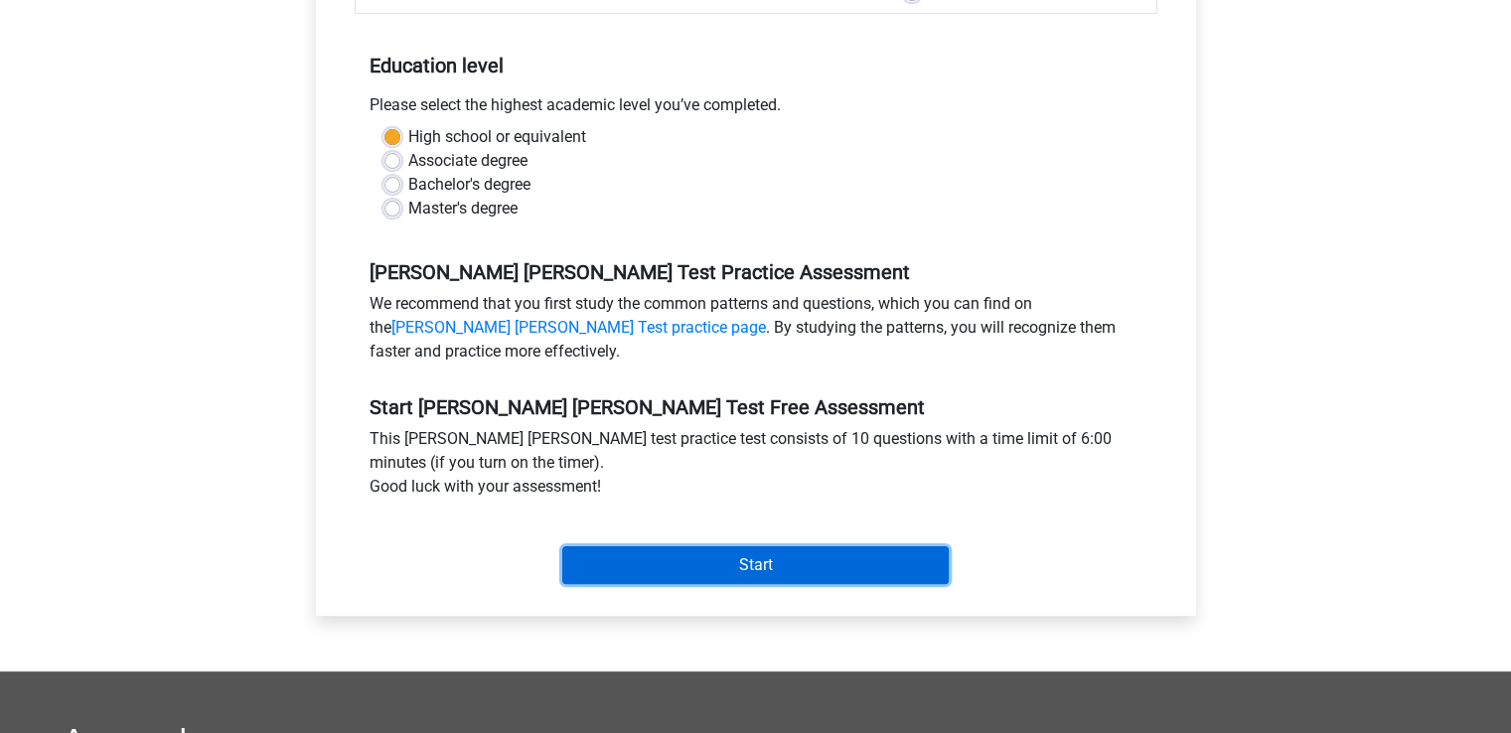
click at [730, 547] on input "Start" at bounding box center [755, 566] width 387 height 38
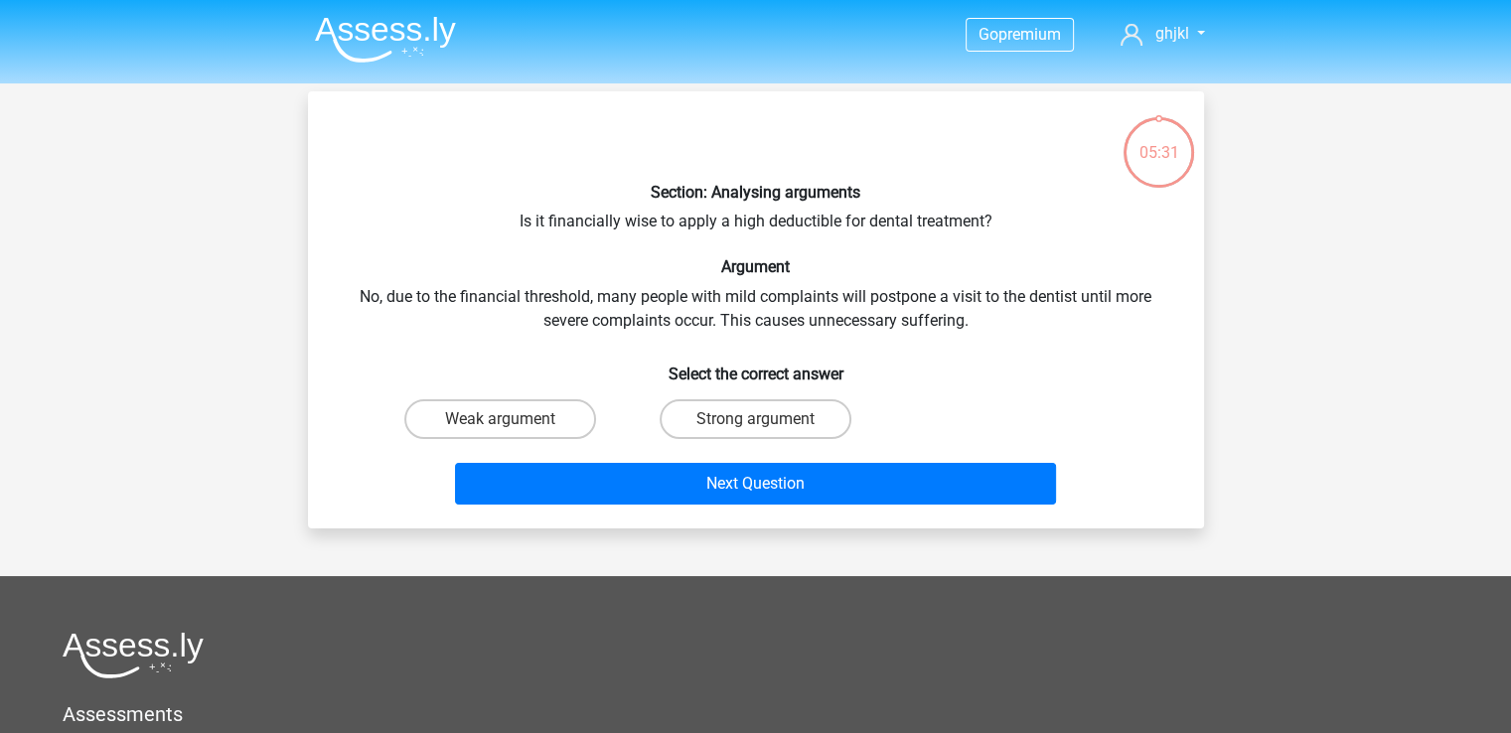
click at [500, 426] on input "Weak argument" at bounding box center [506, 425] width 13 height 13
radio input "true"
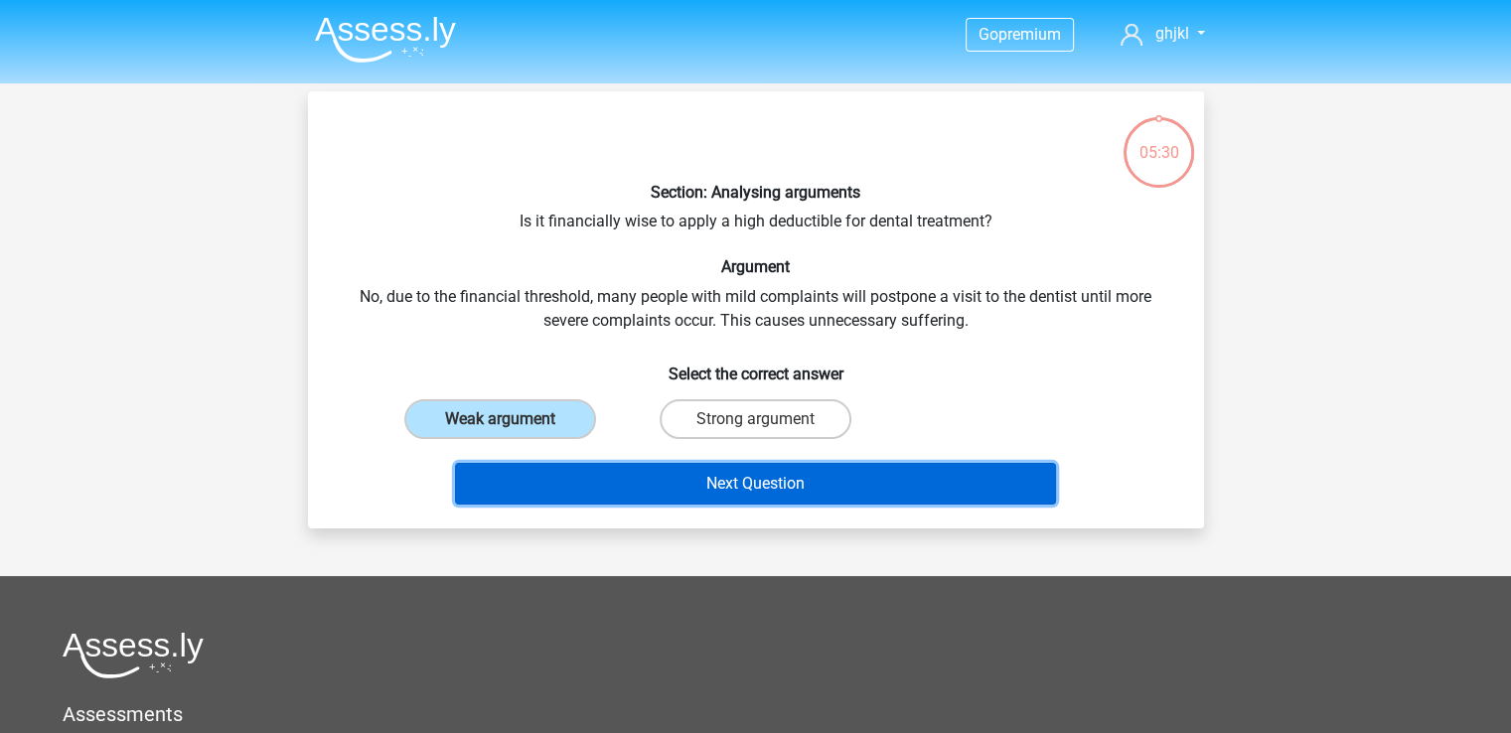
click at [552, 471] on button "Next Question" at bounding box center [755, 484] width 601 height 42
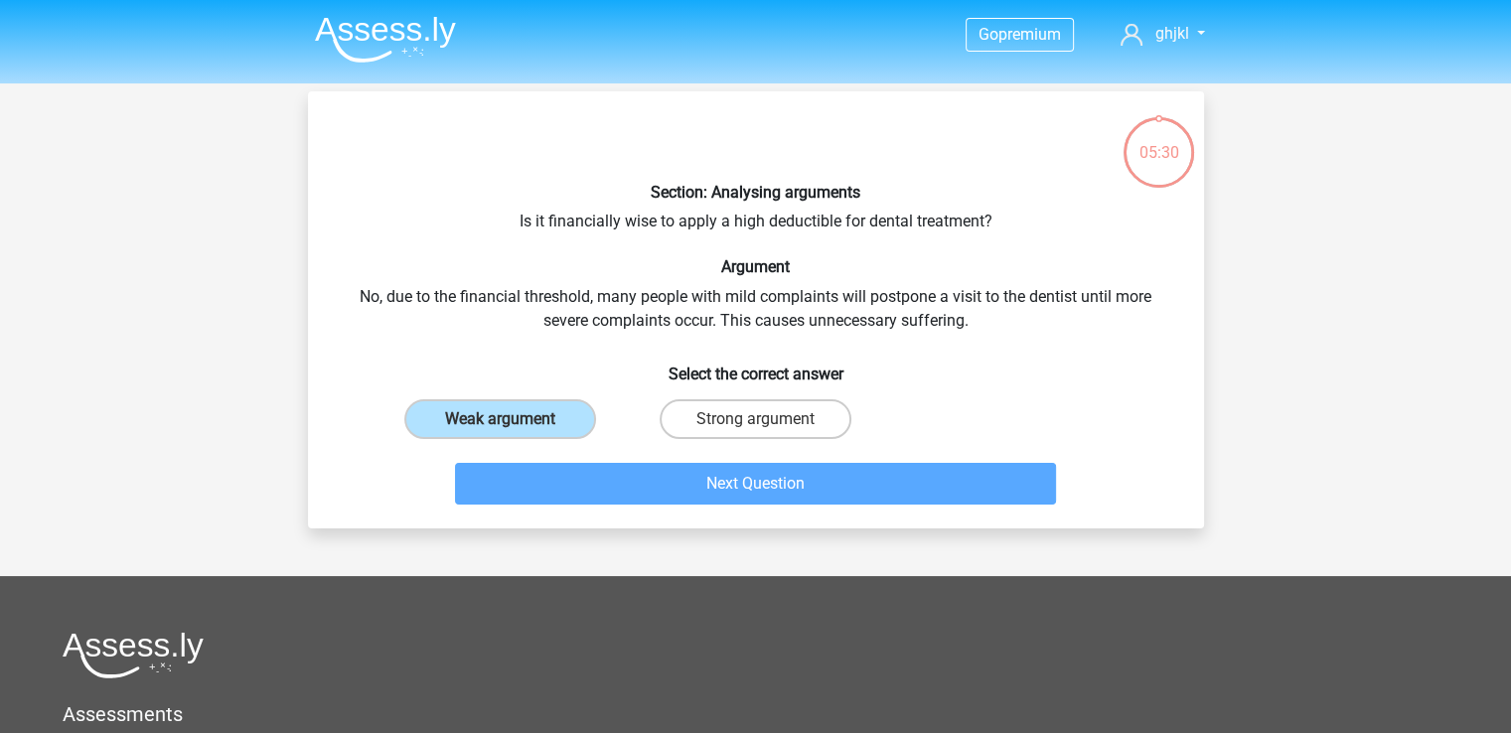
scroll to position [91, 0]
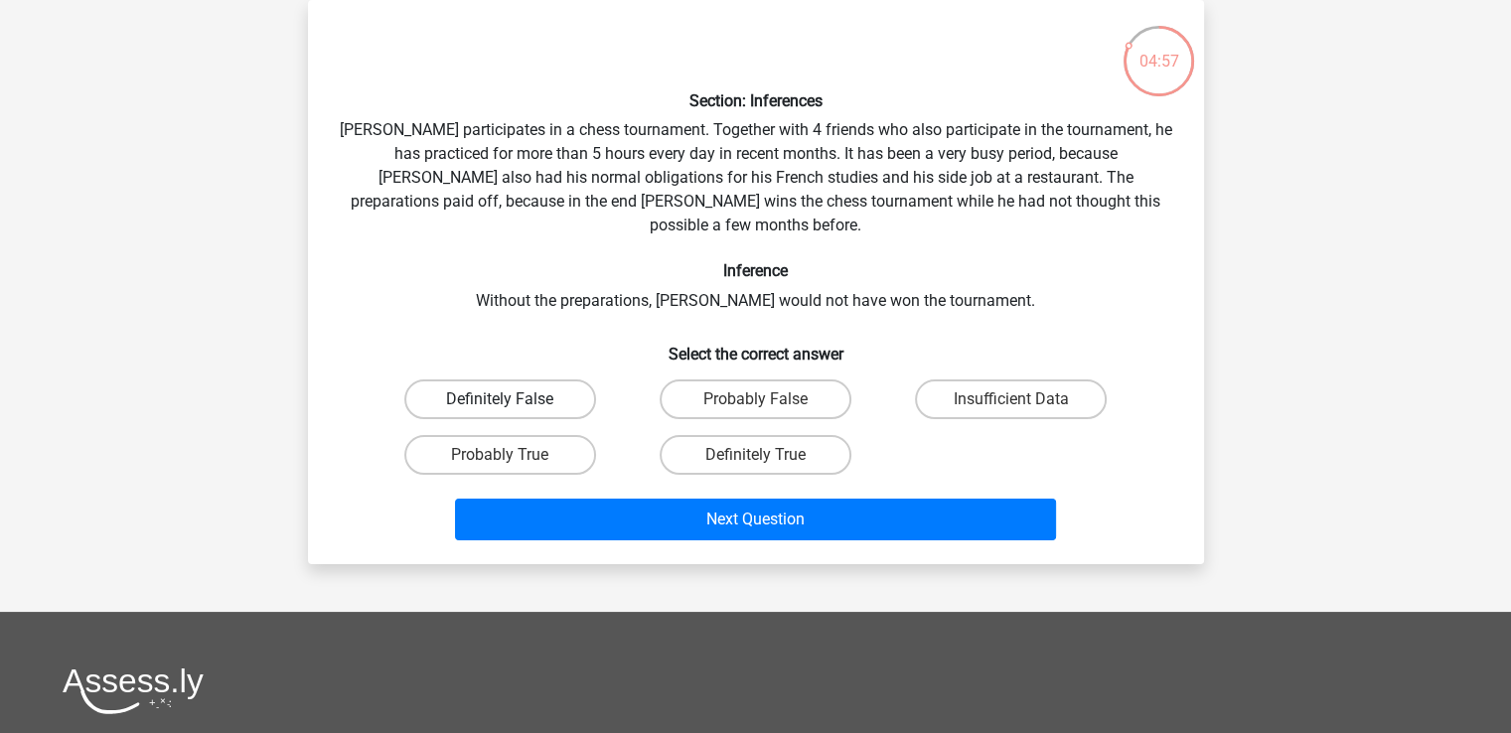
click at [434, 380] on label "Definitely False" at bounding box center [500, 400] width 192 height 40
click at [500, 399] on input "Definitely False" at bounding box center [506, 405] width 13 height 13
radio input "true"
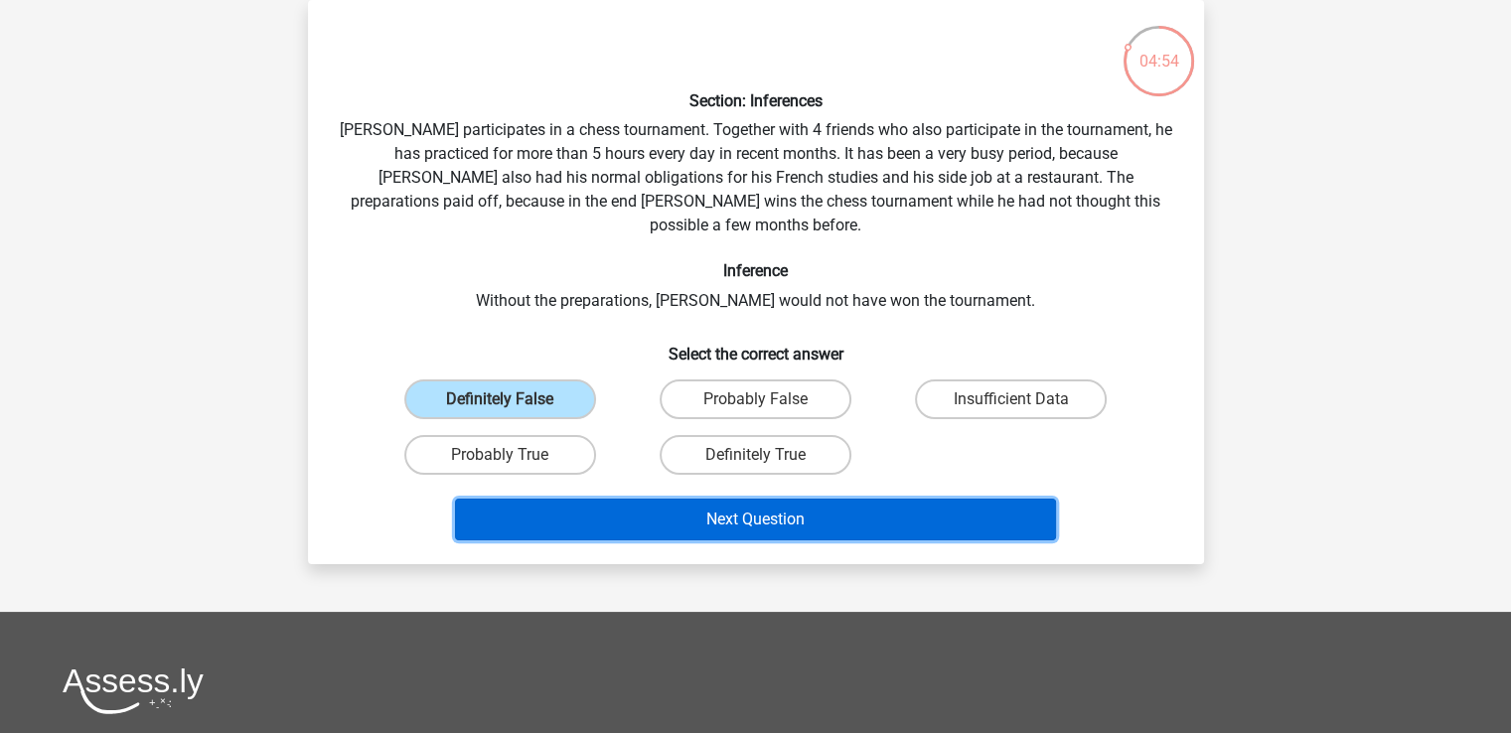
click at [611, 499] on button "Next Question" at bounding box center [755, 520] width 601 height 42
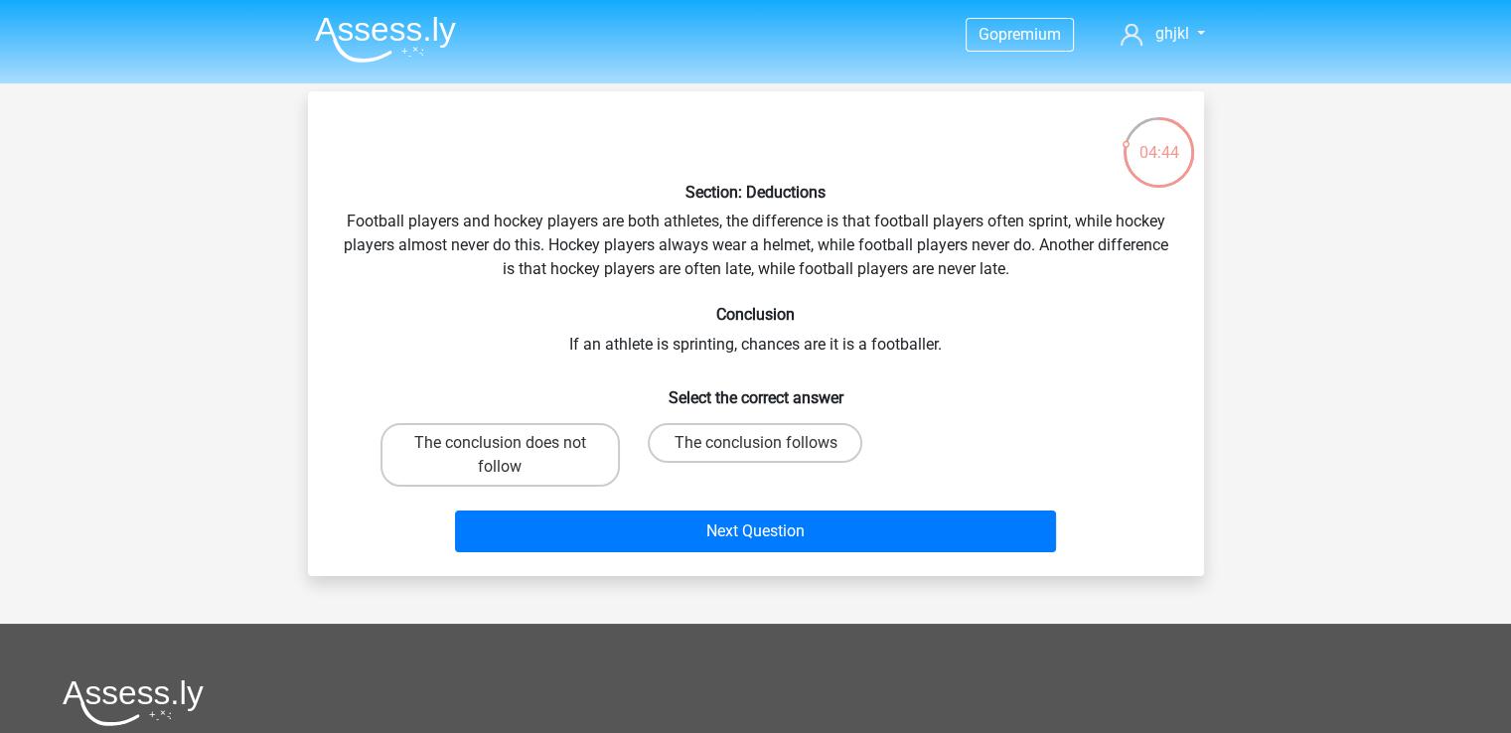
scroll to position [99, 0]
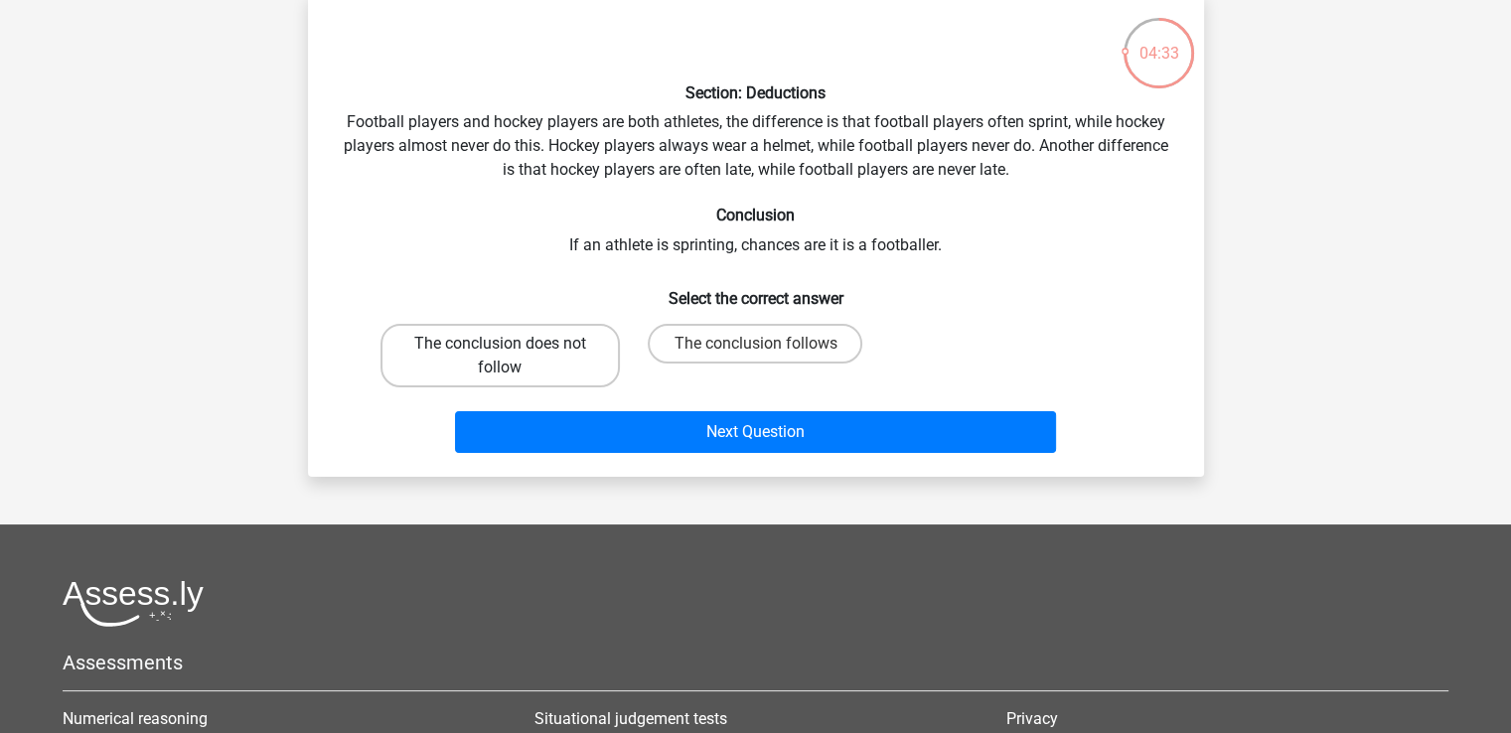
click at [579, 357] on label "The conclusion does not follow" at bounding box center [500, 356] width 239 height 64
click at [513, 357] on input "The conclusion does not follow" at bounding box center [506, 350] width 13 height 13
radio input "true"
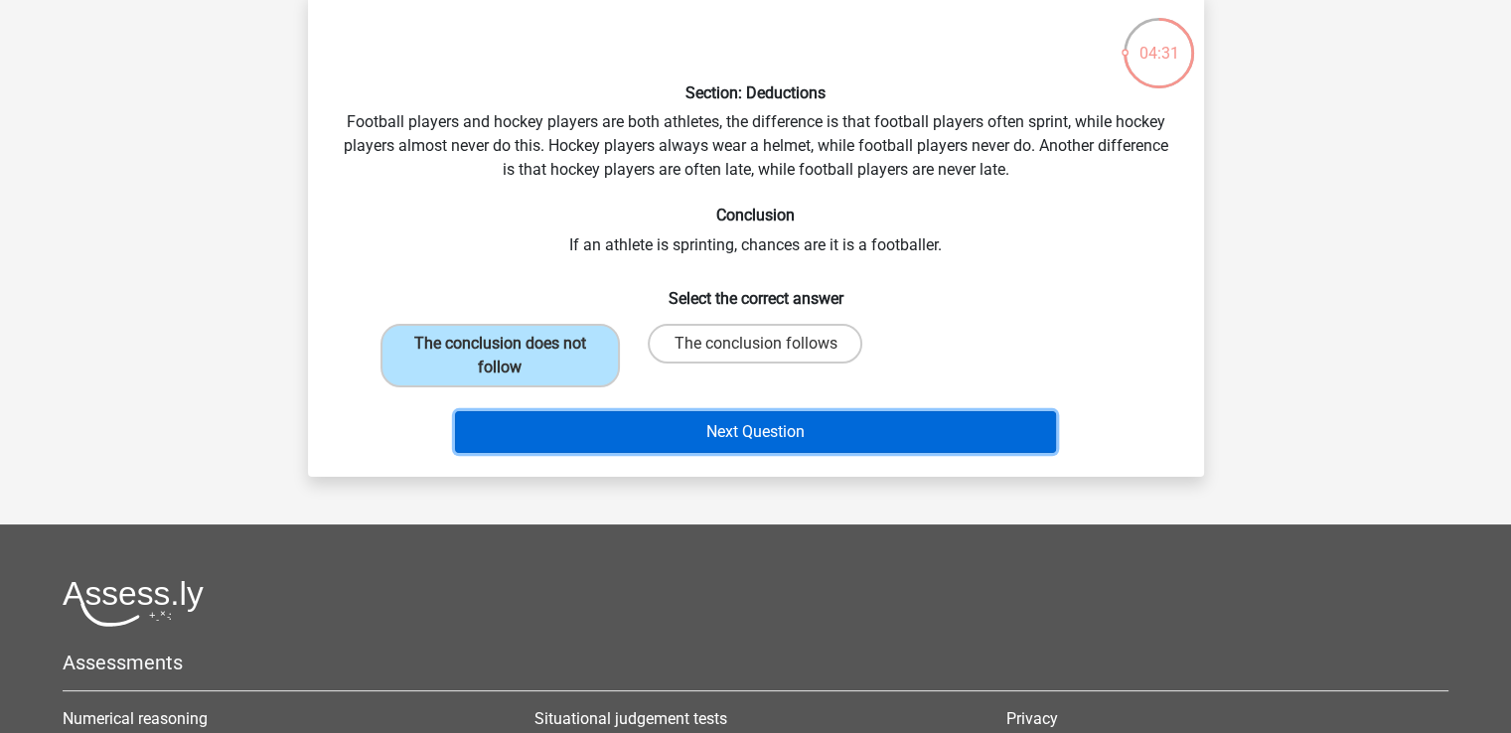
click at [950, 434] on button "Next Question" at bounding box center [755, 432] width 601 height 42
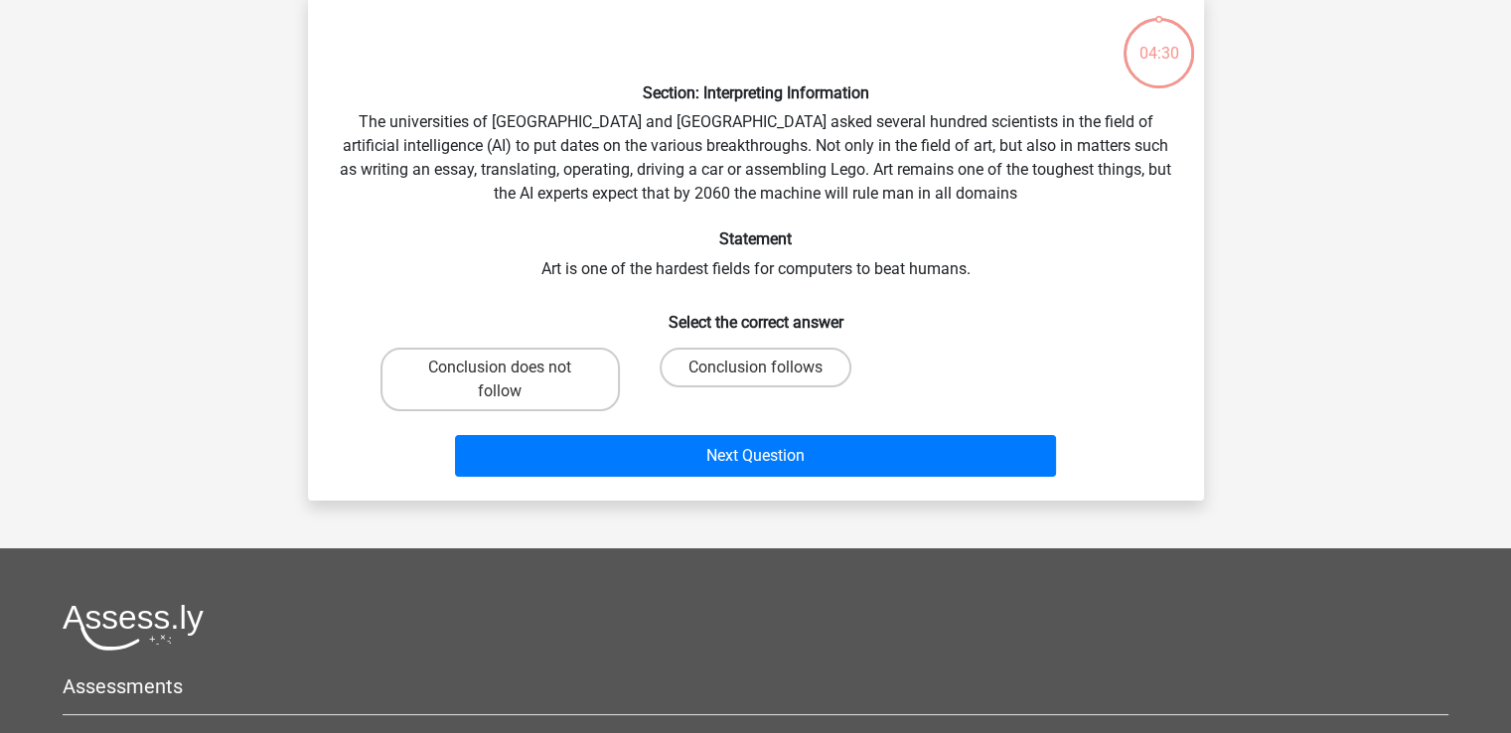
scroll to position [91, 0]
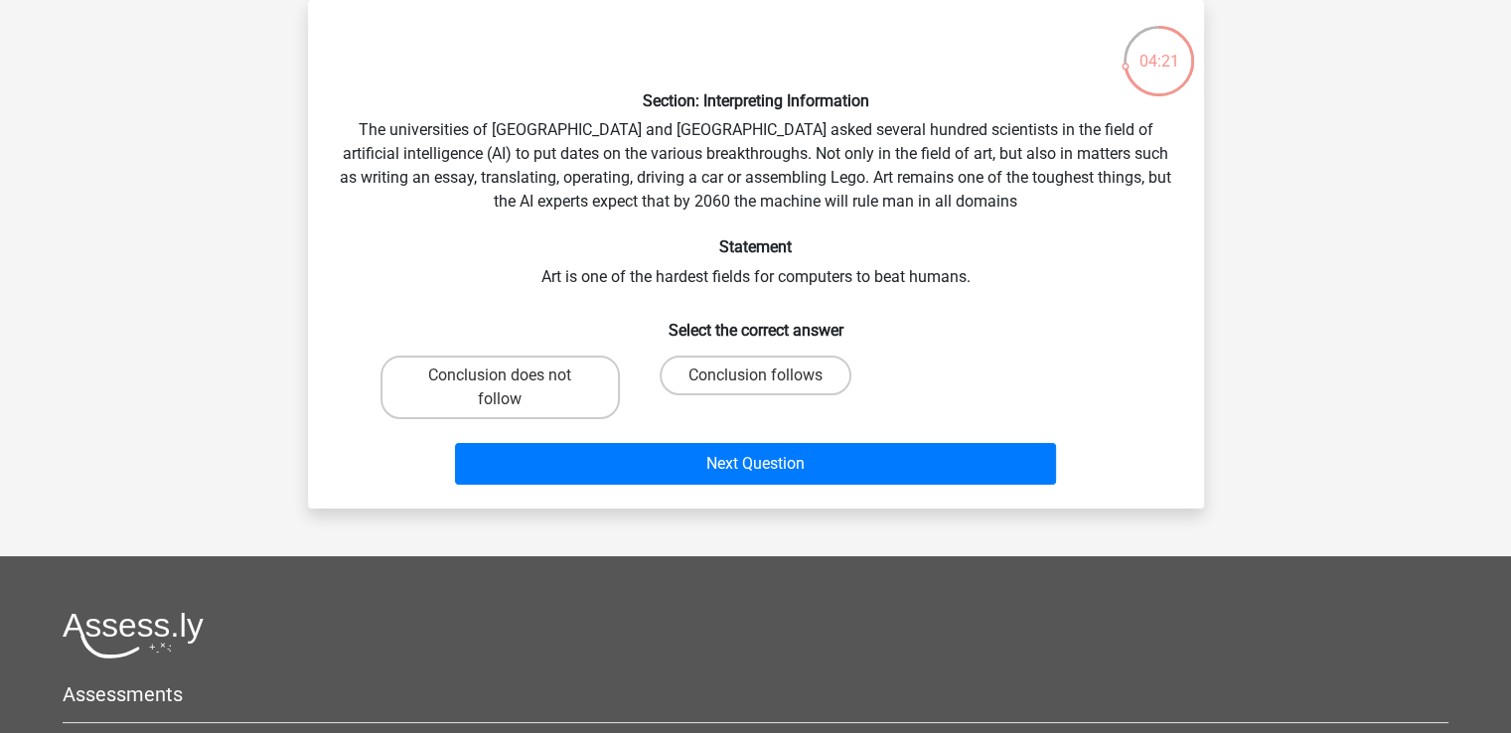
click at [755, 379] on input "Conclusion follows" at bounding box center [761, 382] width 13 height 13
radio input "true"
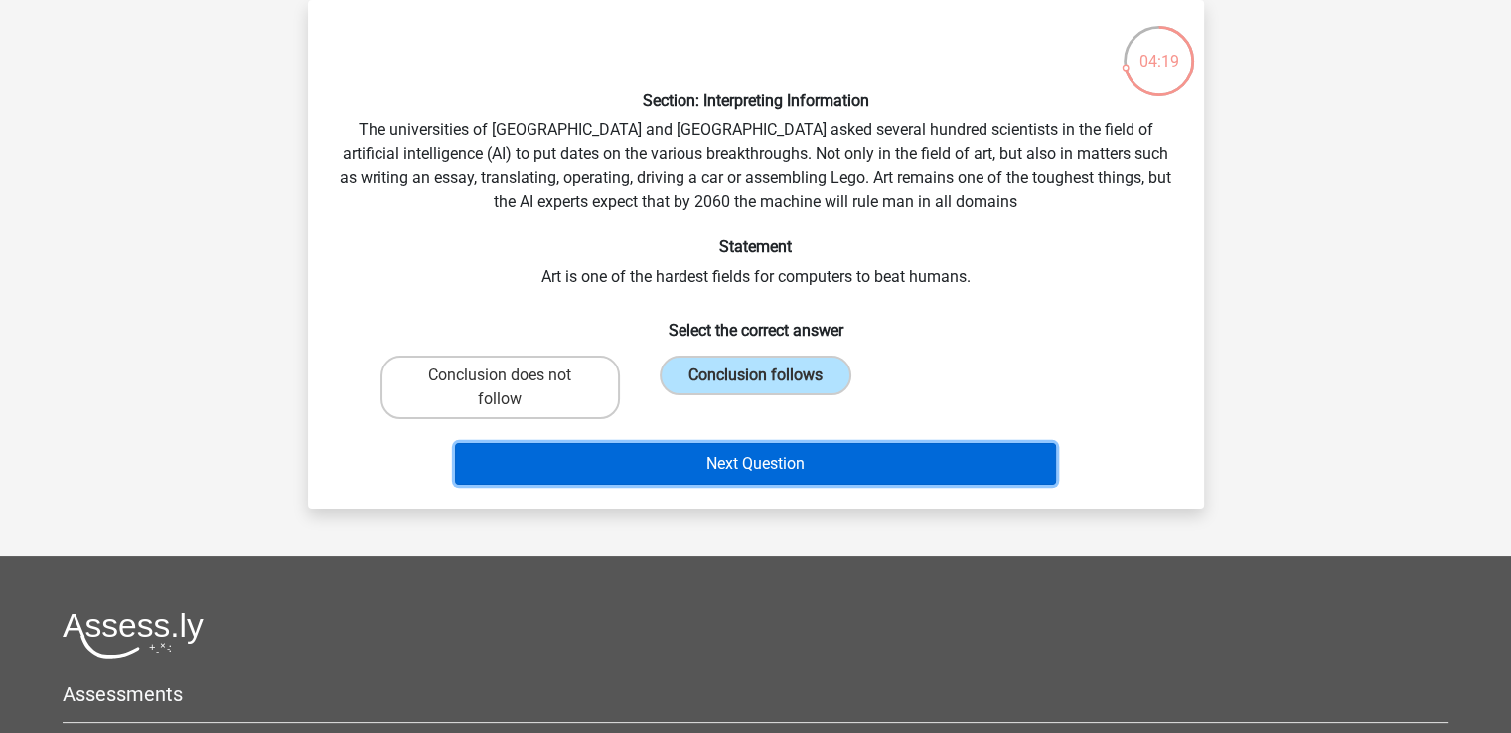
click at [847, 456] on button "Next Question" at bounding box center [755, 464] width 601 height 42
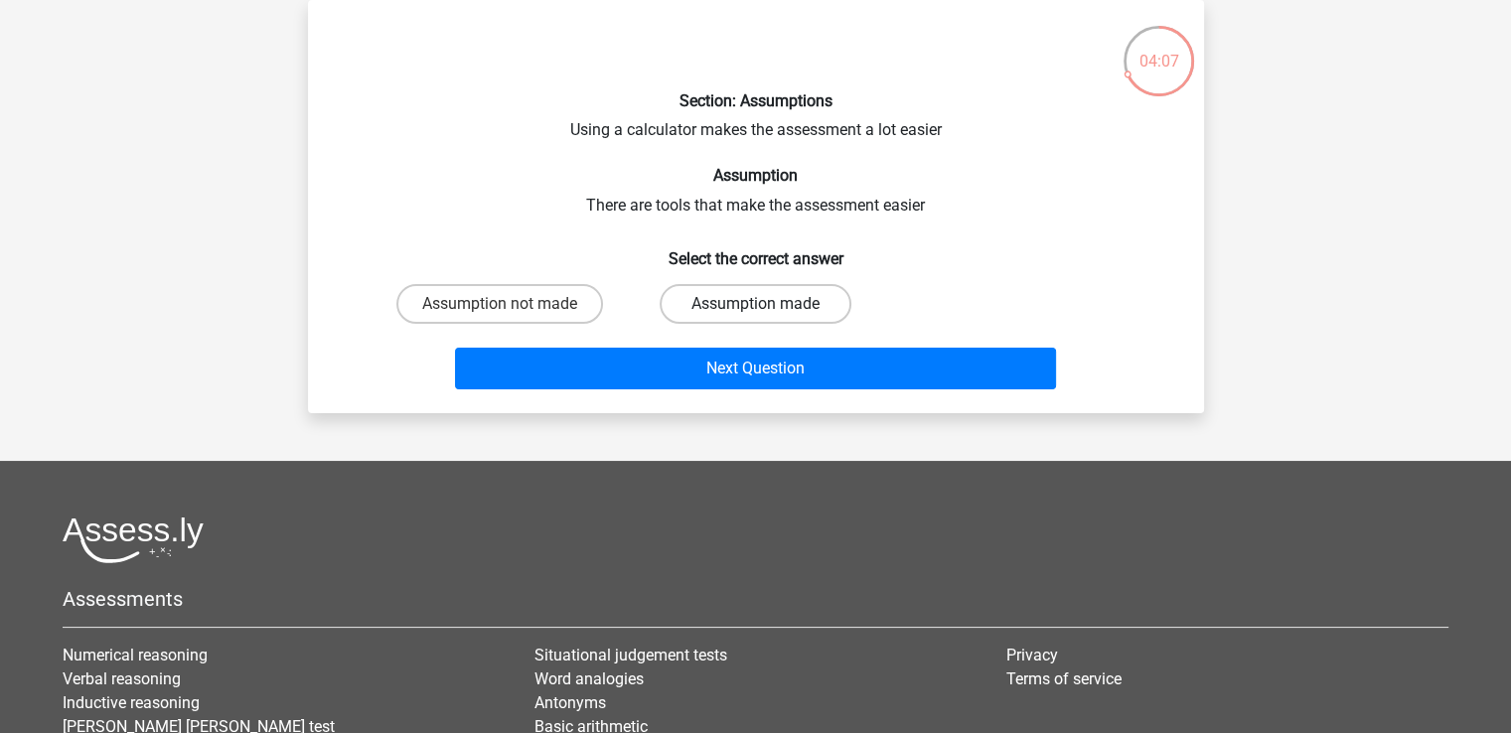
click at [719, 306] on label "Assumption made" at bounding box center [756, 304] width 192 height 40
click at [755, 306] on input "Assumption made" at bounding box center [761, 310] width 13 height 13
radio input "true"
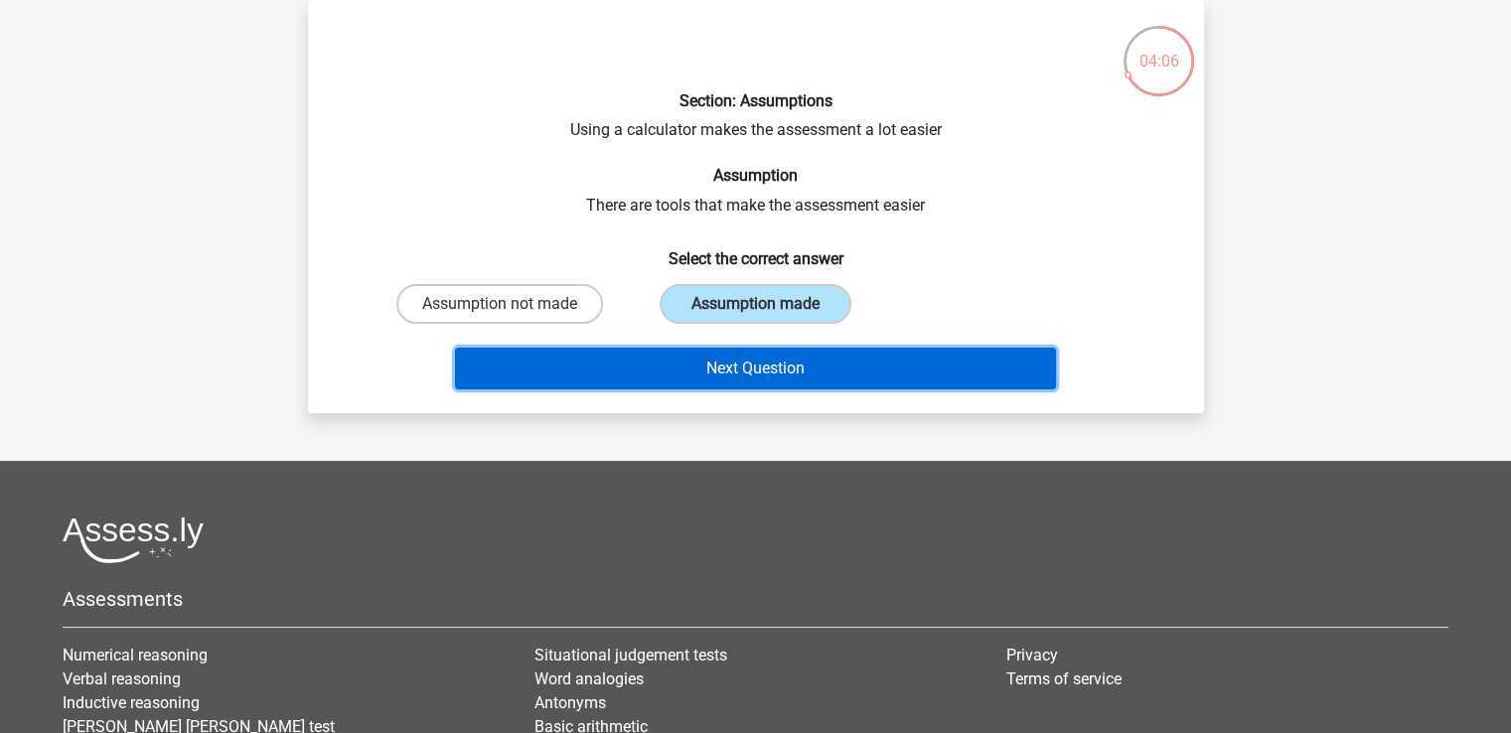
click at [790, 358] on button "Next Question" at bounding box center [755, 369] width 601 height 42
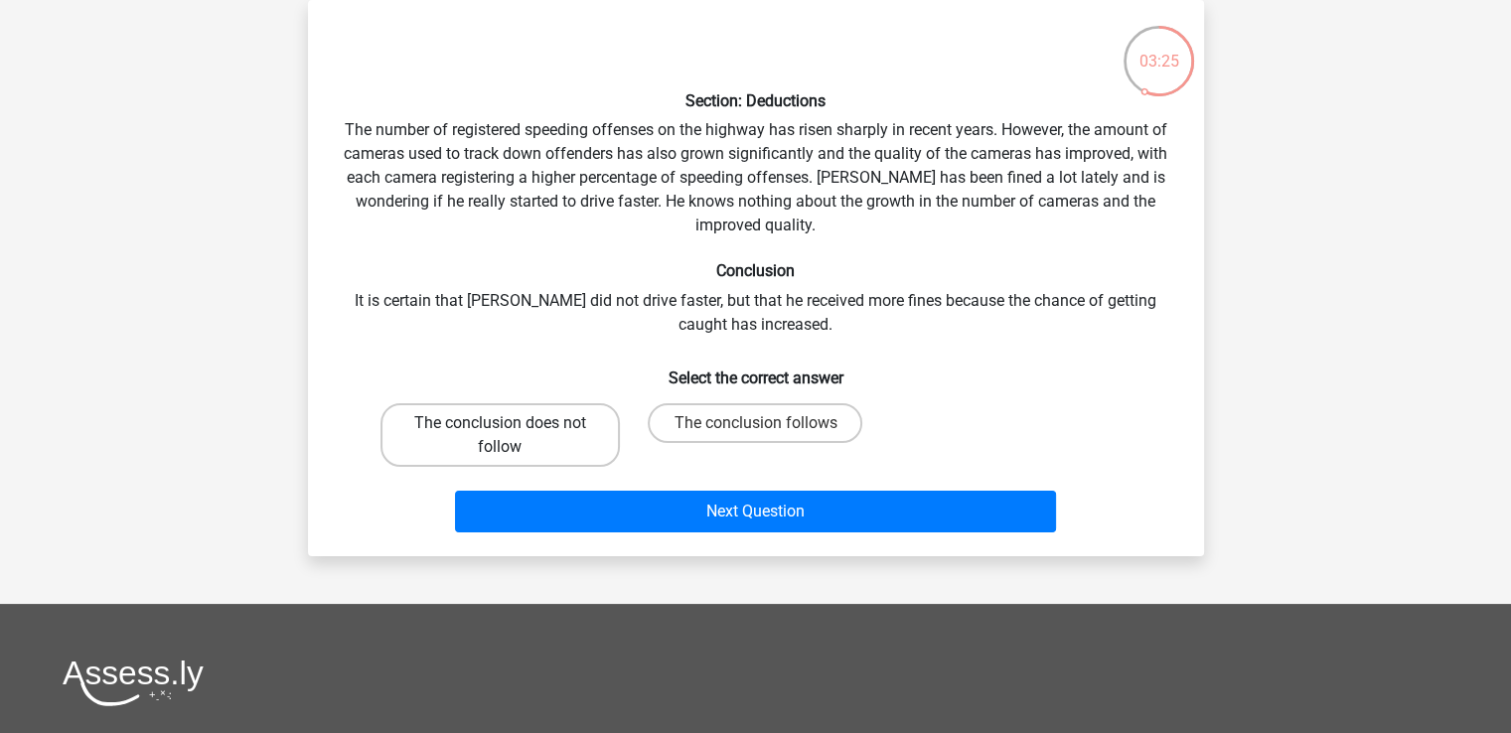
click at [581, 432] on label "The conclusion does not follow" at bounding box center [500, 435] width 239 height 64
click at [513, 432] on input "The conclusion does not follow" at bounding box center [506, 429] width 13 height 13
radio input "true"
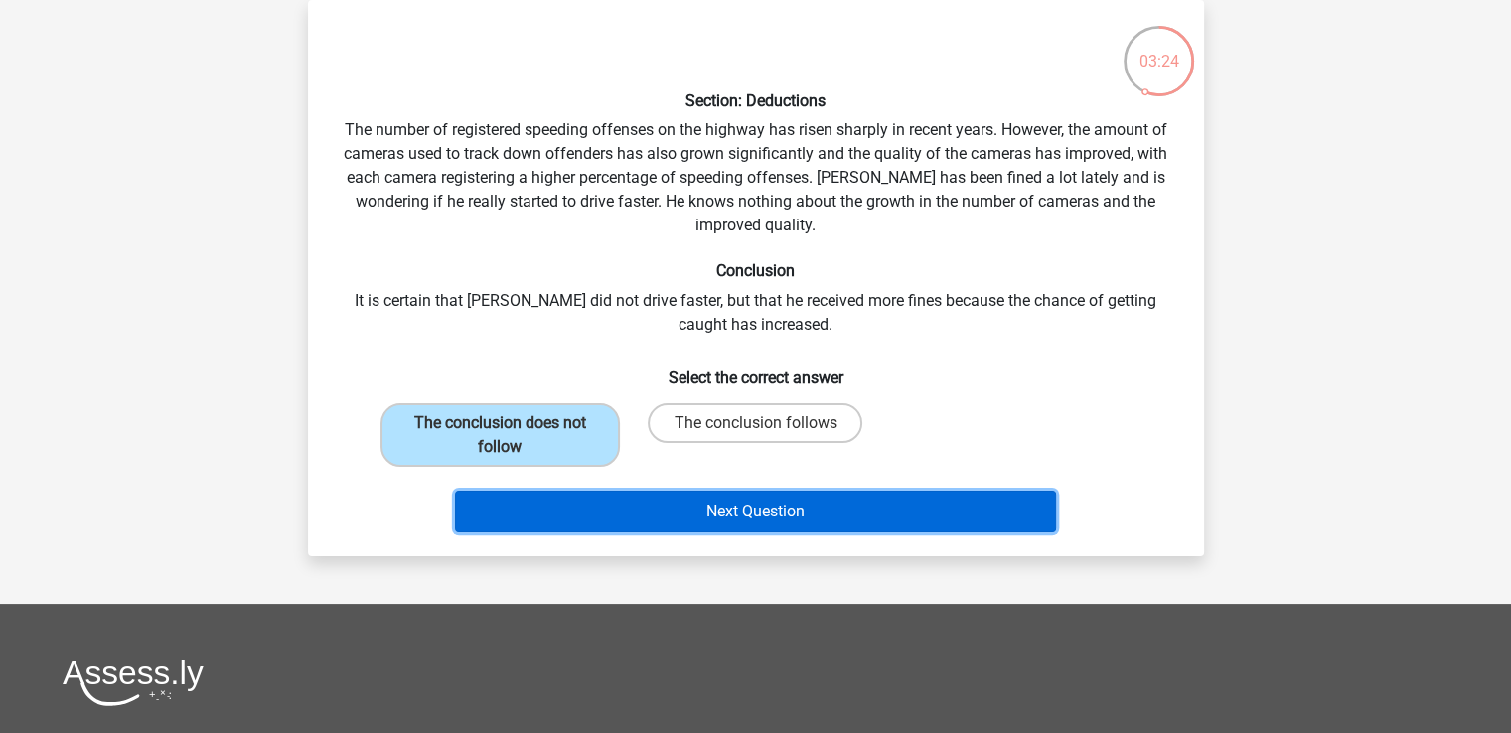
click at [646, 503] on button "Next Question" at bounding box center [755, 512] width 601 height 42
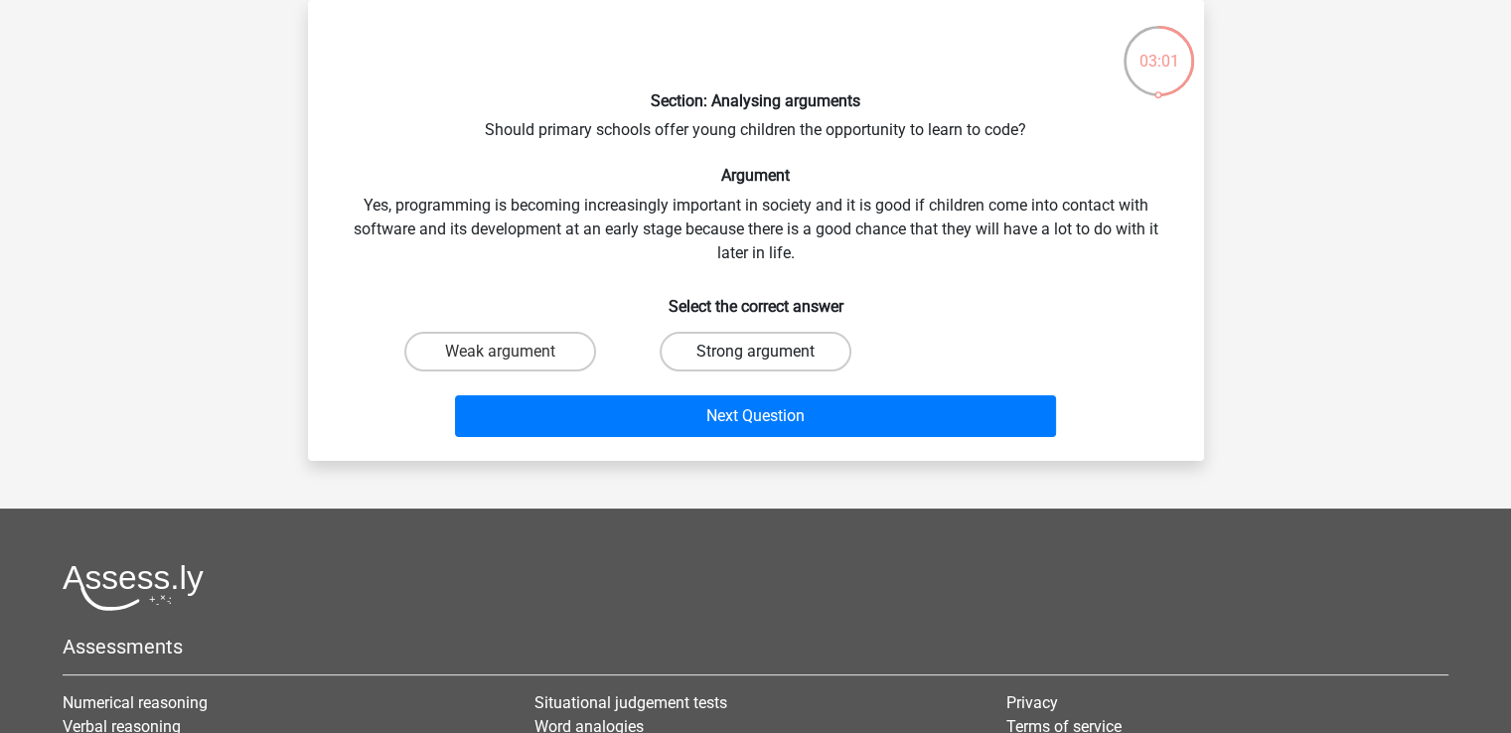
click at [841, 349] on label "Strong argument" at bounding box center [756, 352] width 192 height 40
click at [768, 352] on input "Strong argument" at bounding box center [761, 358] width 13 height 13
radio input "true"
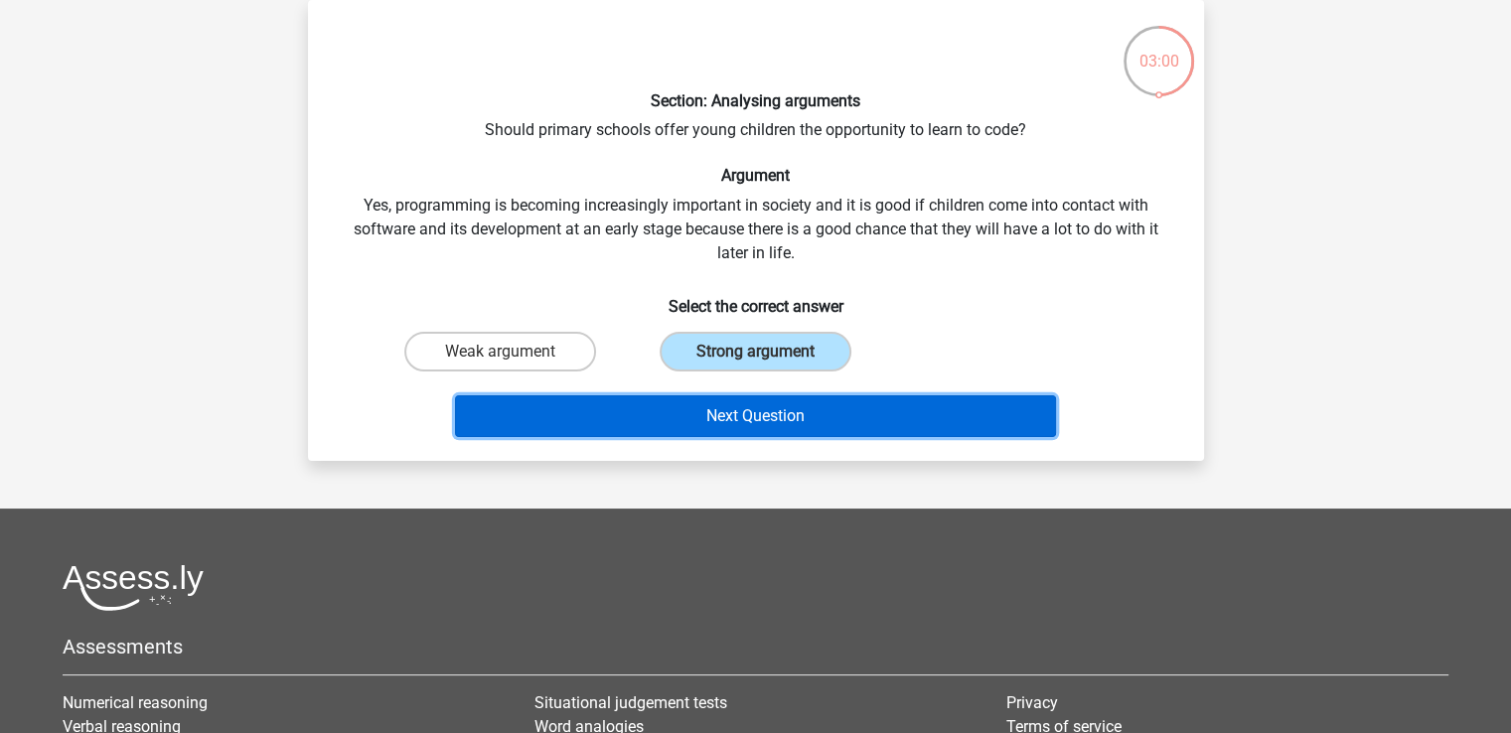
click at [743, 410] on button "Next Question" at bounding box center [755, 417] width 601 height 42
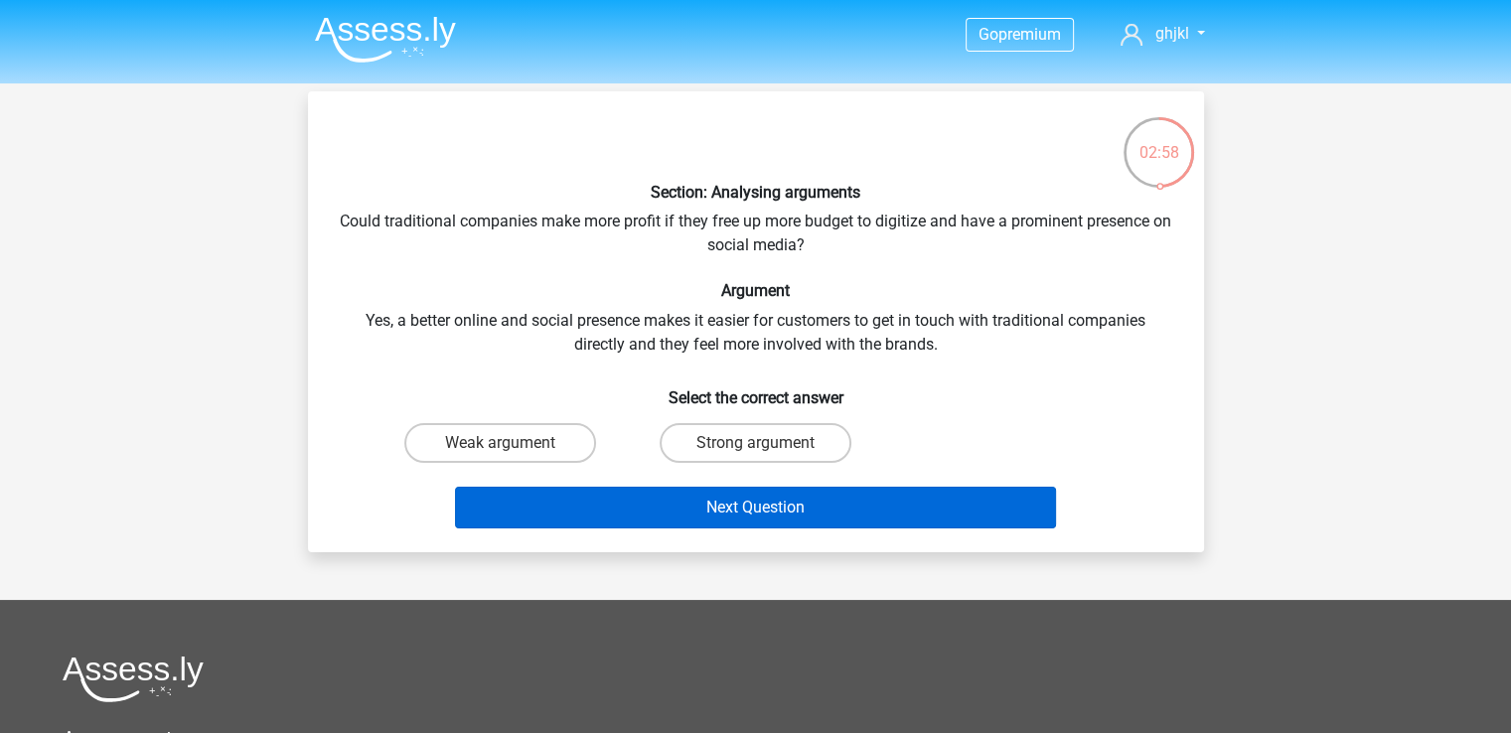
scroll to position [99, 0]
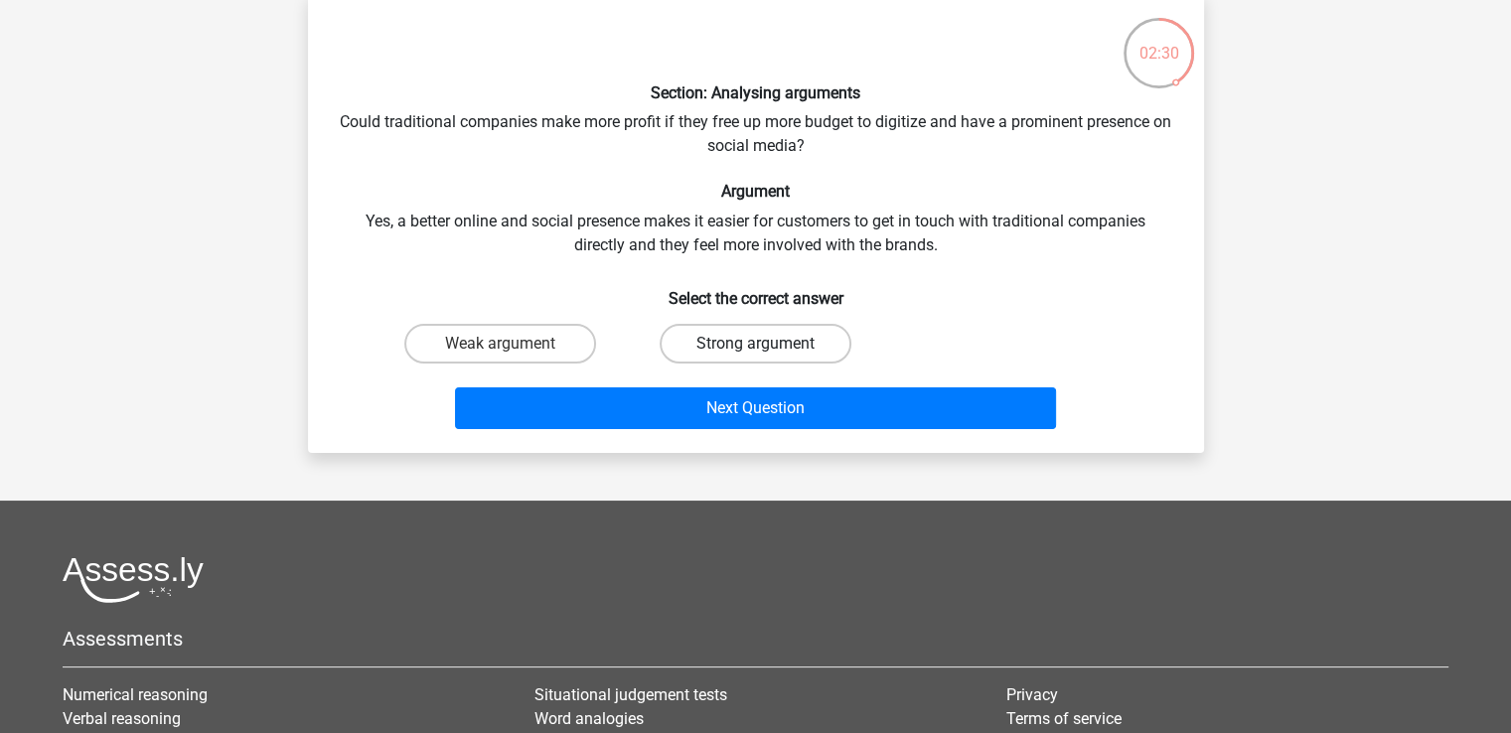
click at [710, 351] on label "Strong argument" at bounding box center [756, 344] width 192 height 40
click at [755, 351] on input "Strong argument" at bounding box center [761, 350] width 13 height 13
radio input "true"
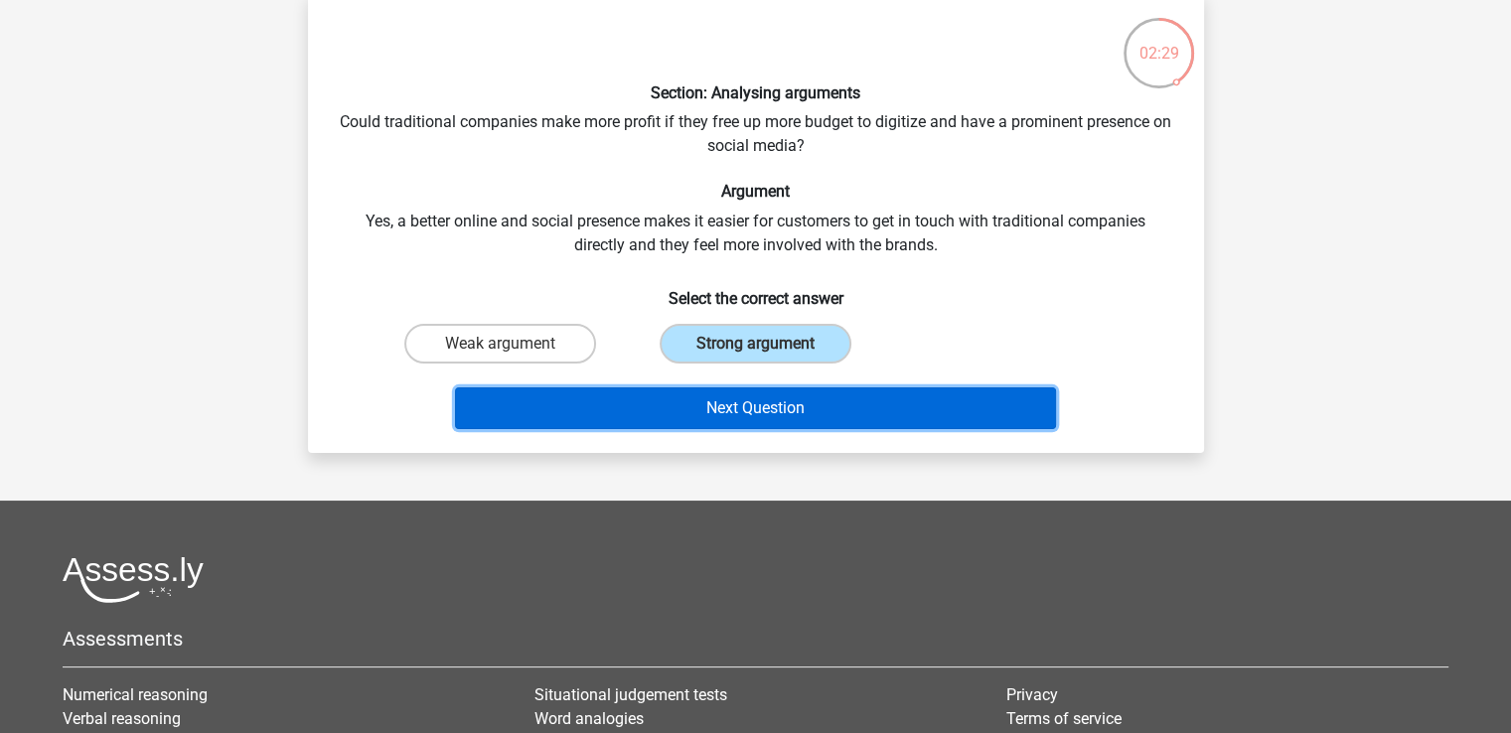
click at [719, 395] on button "Next Question" at bounding box center [755, 409] width 601 height 42
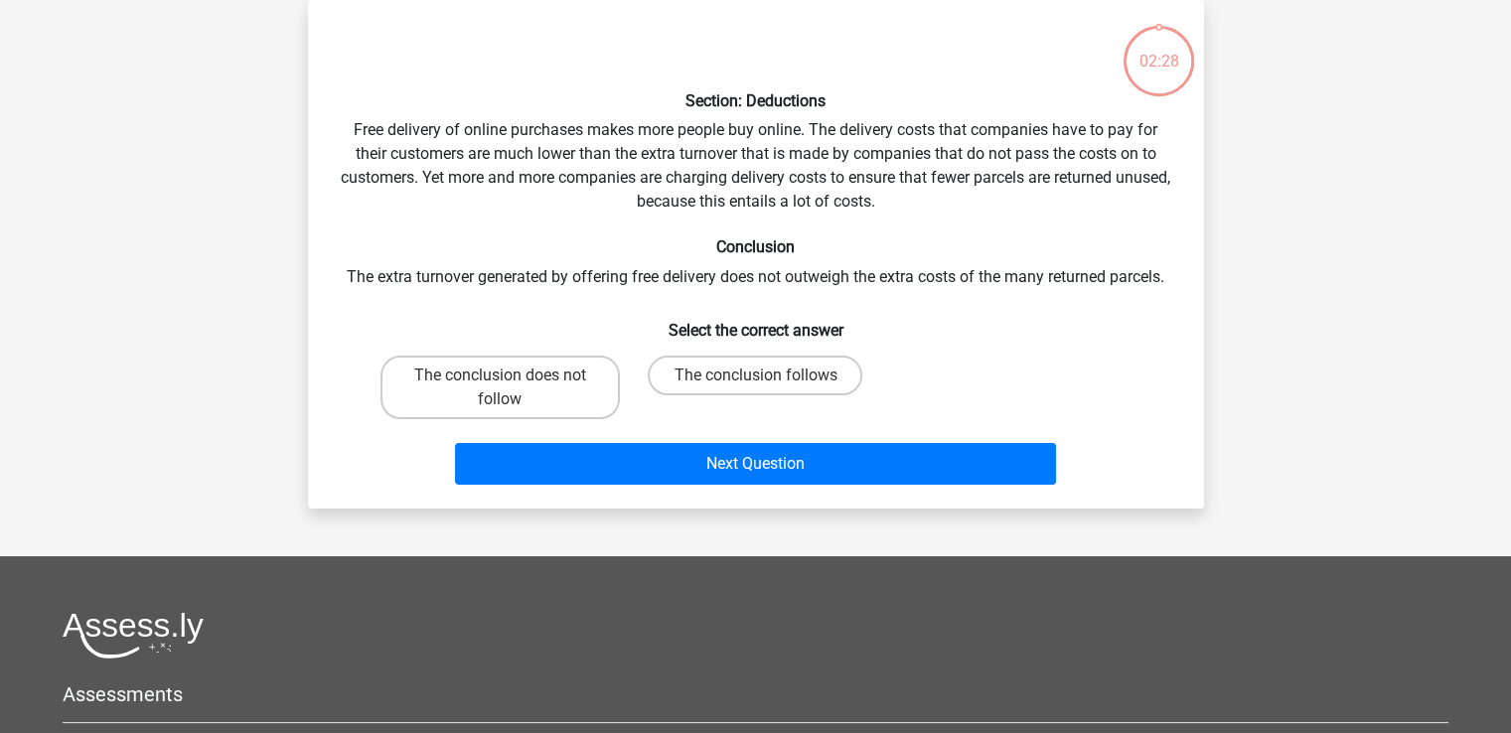
scroll to position [0, 0]
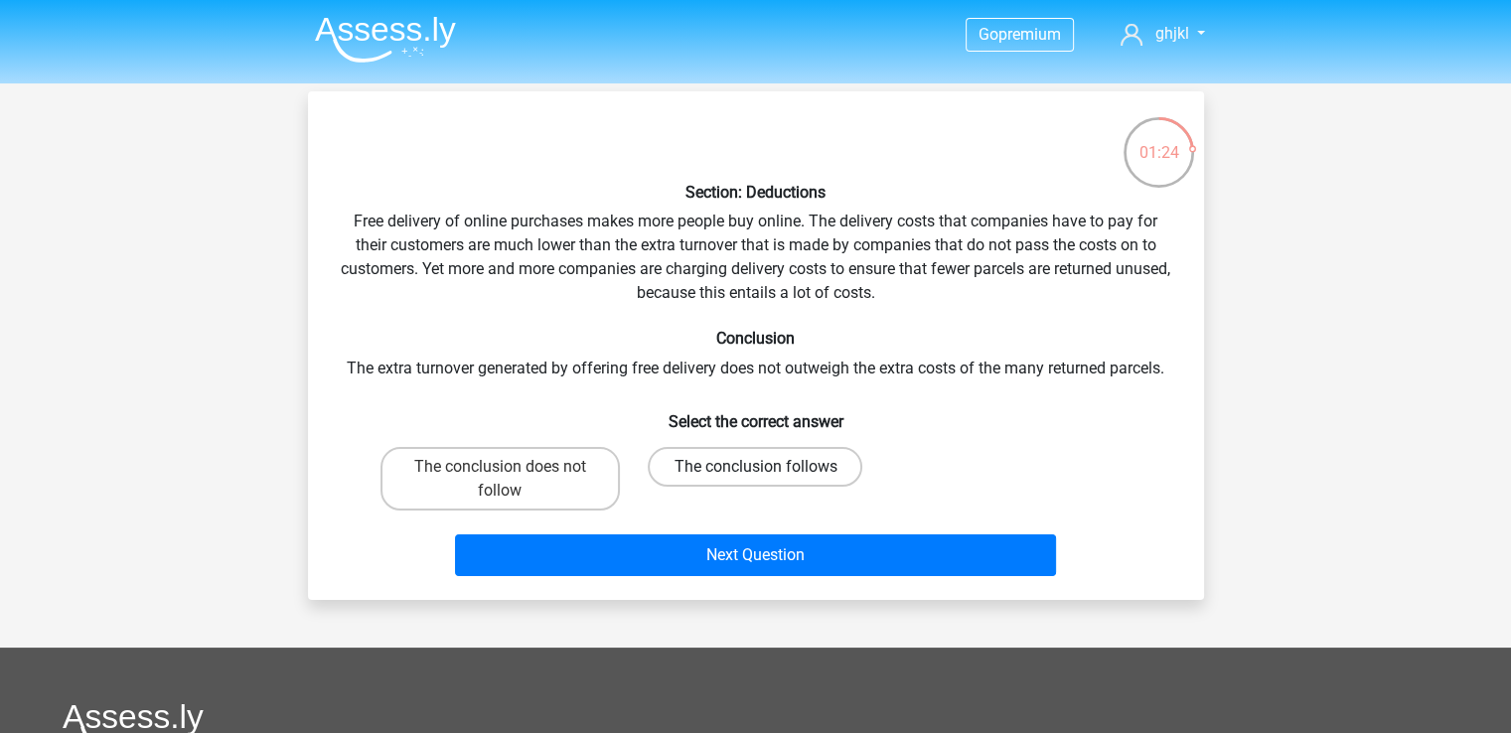
drag, startPoint x: 647, startPoint y: 489, endPoint x: 658, endPoint y: 486, distance: 11.3
click at [658, 486] on div "The conclusion follows" at bounding box center [755, 479] width 239 height 64
click at [682, 486] on label "The conclusion follows" at bounding box center [755, 467] width 215 height 40
click at [755, 480] on input "The conclusion follows" at bounding box center [761, 473] width 13 height 13
radio input "true"
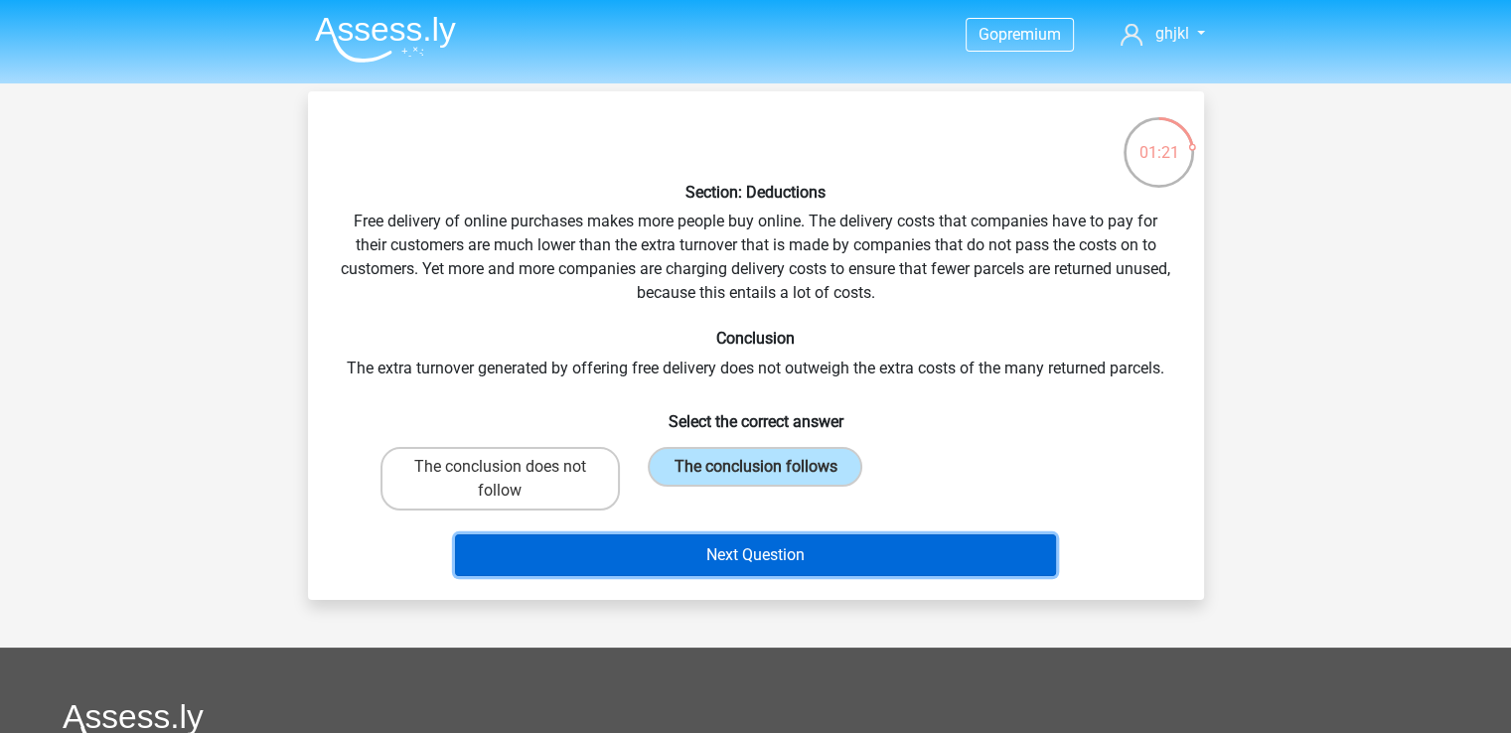
click at [673, 574] on button "Next Question" at bounding box center [755, 556] width 601 height 42
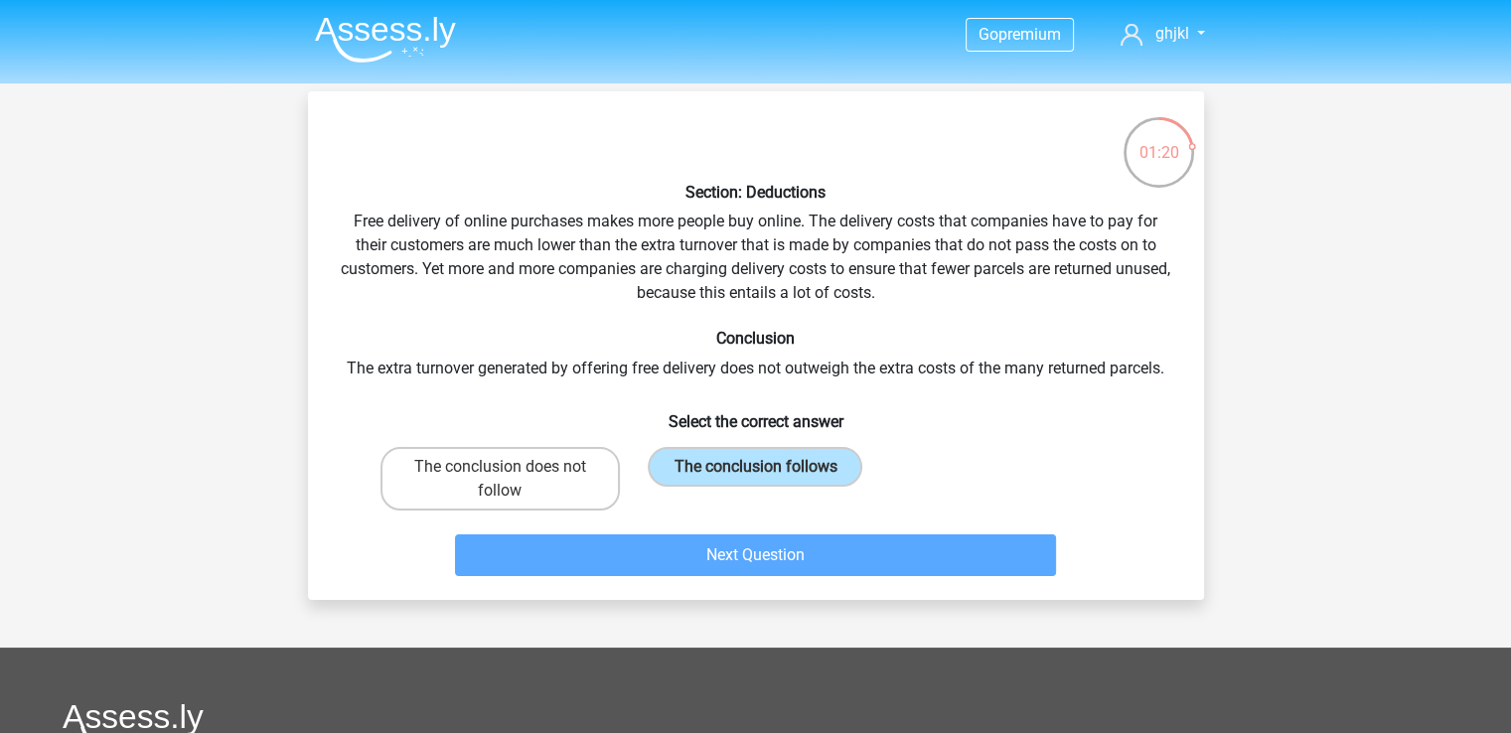
scroll to position [91, 0]
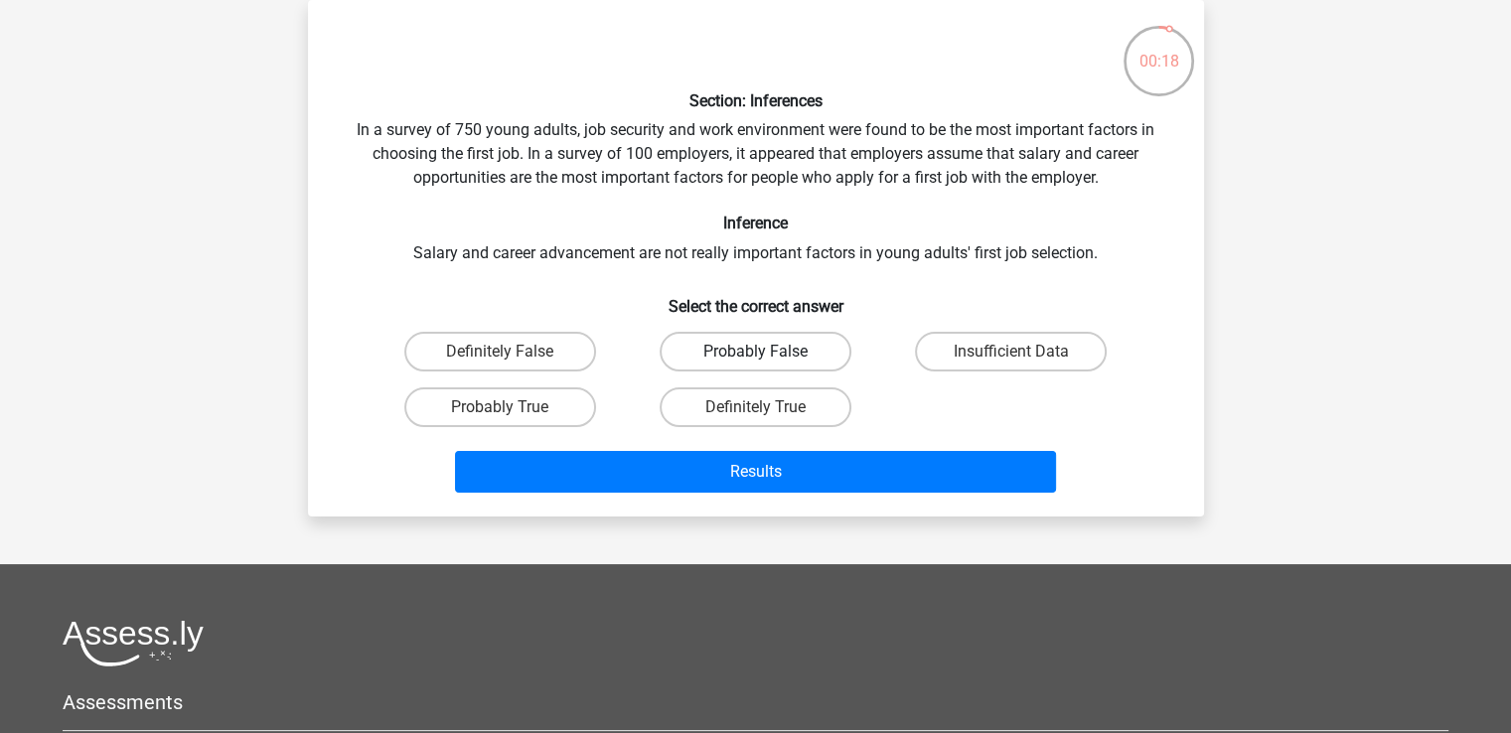
click at [691, 355] on label "Probably False" at bounding box center [756, 352] width 192 height 40
click at [755, 355] on input "Probably False" at bounding box center [761, 358] width 13 height 13
radio input "true"
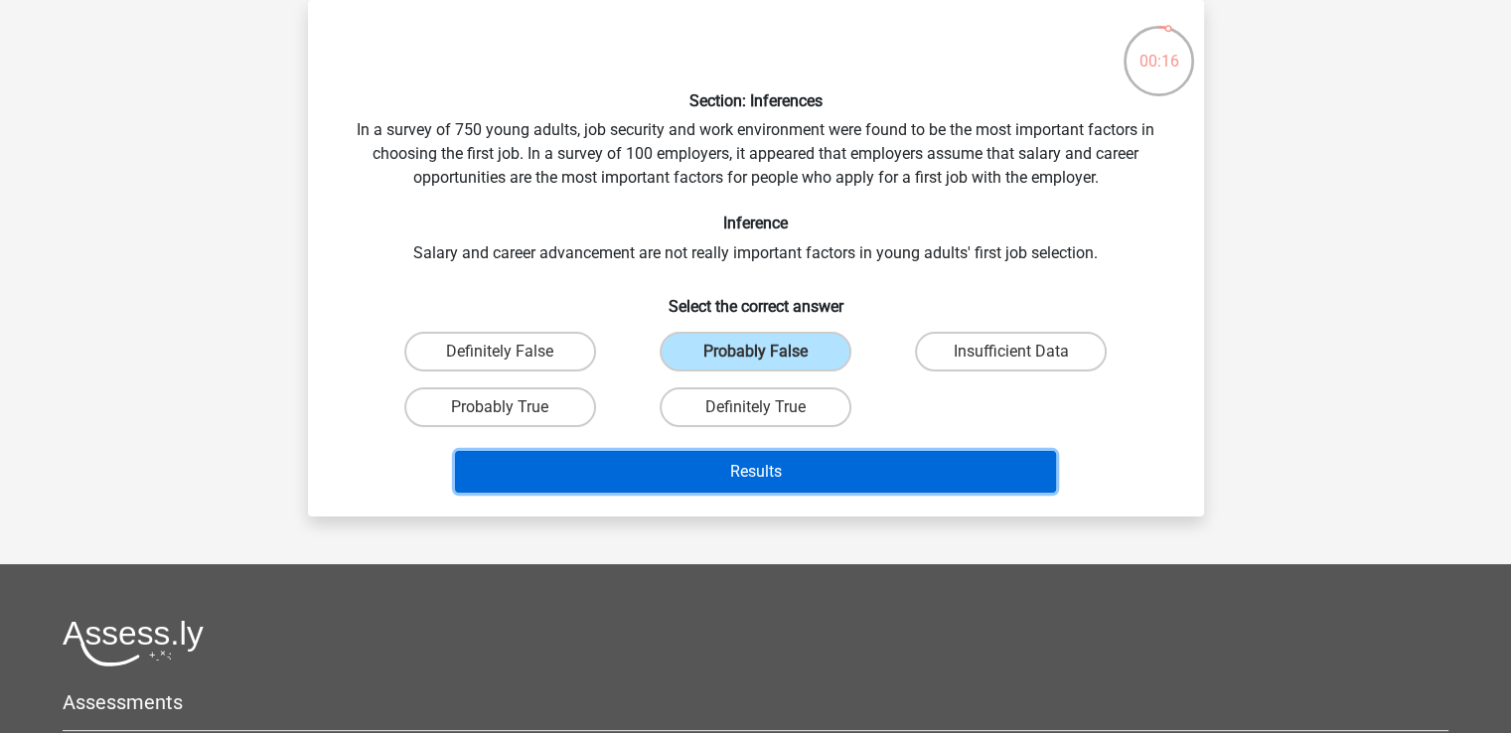
click at [958, 464] on button "Results" at bounding box center [755, 472] width 601 height 42
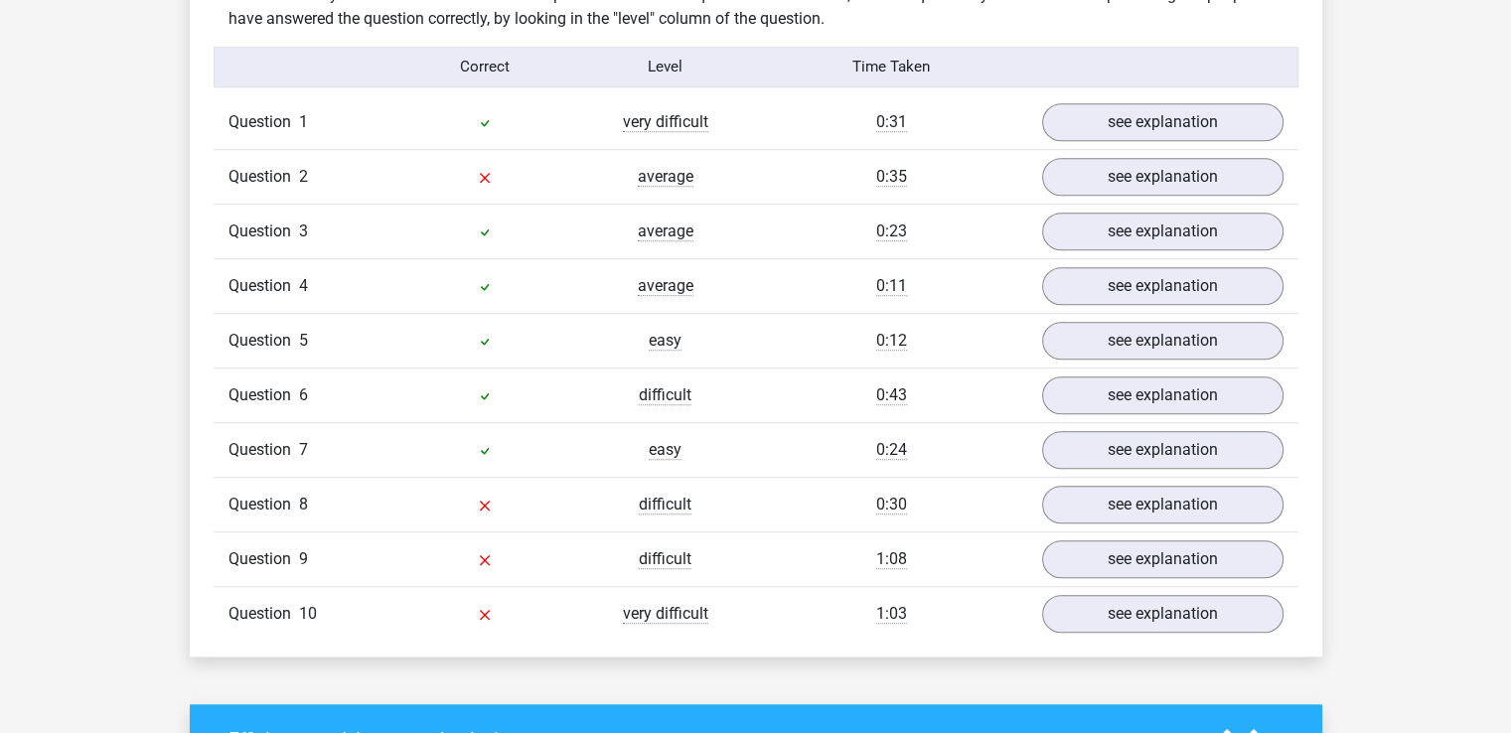
scroll to position [1491, 0]
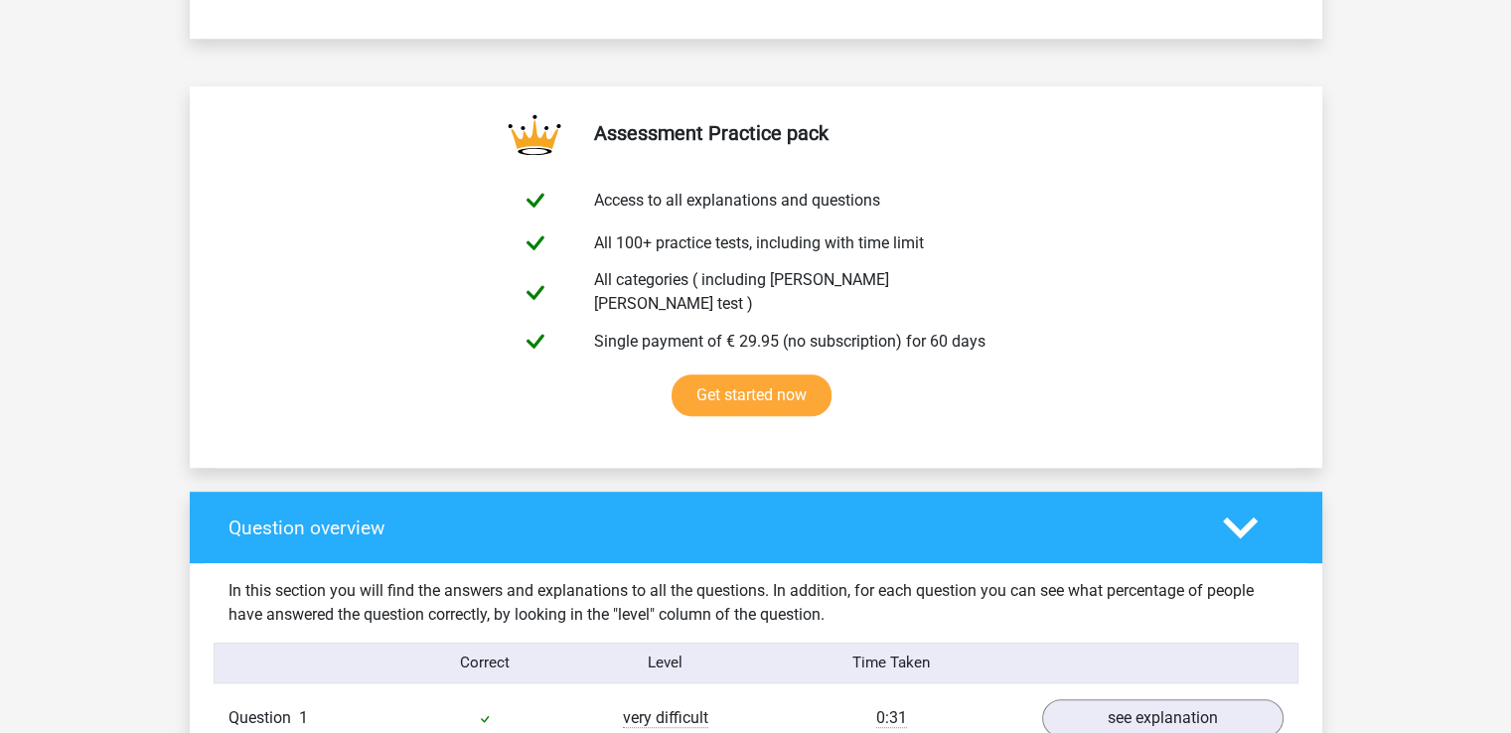
click at [946, 492] on div "Question overview" at bounding box center [756, 528] width 1133 height 72
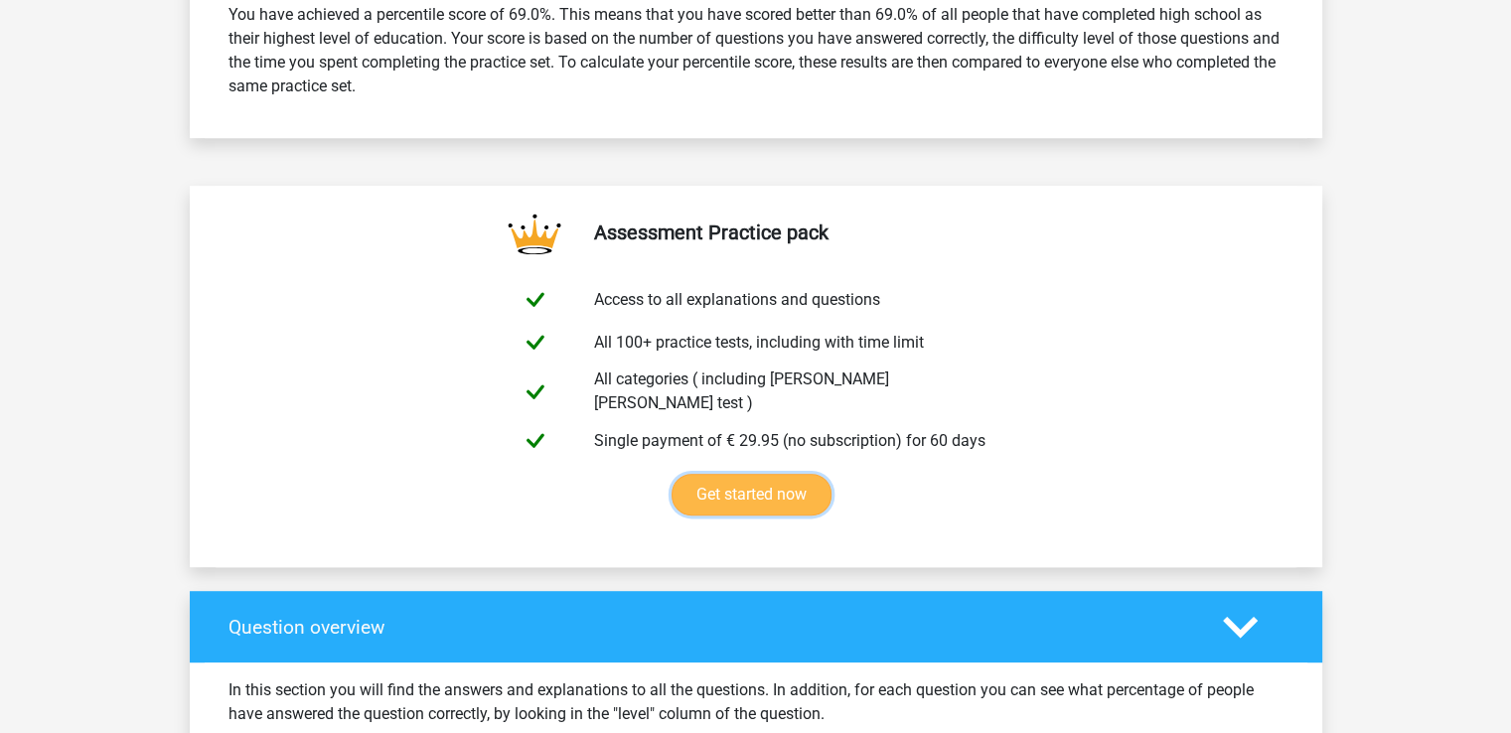
click at [832, 489] on link "Get started now" at bounding box center [752, 495] width 160 height 42
